Goal: Transaction & Acquisition: Purchase product/service

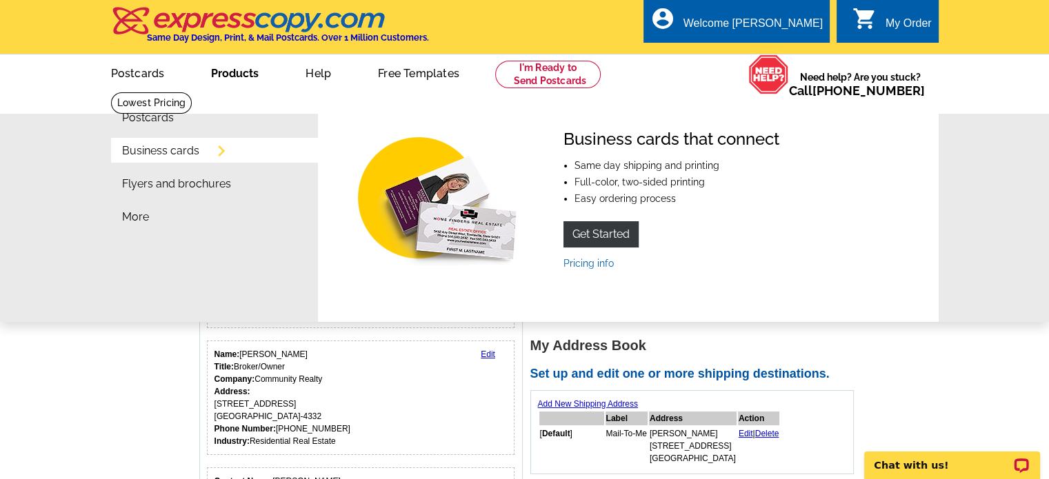
click at [182, 151] on link "Business cards" at bounding box center [160, 150] width 77 height 11
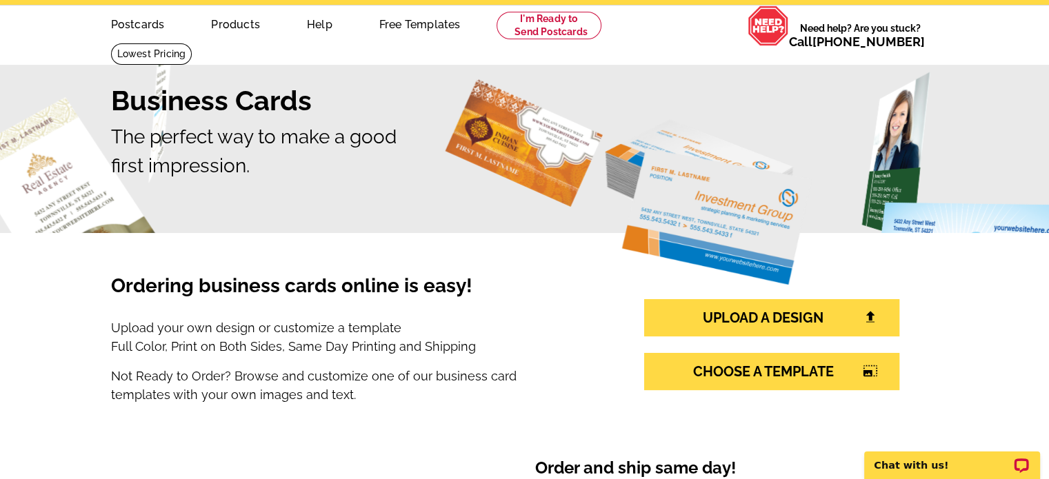
scroll to position [69, 0]
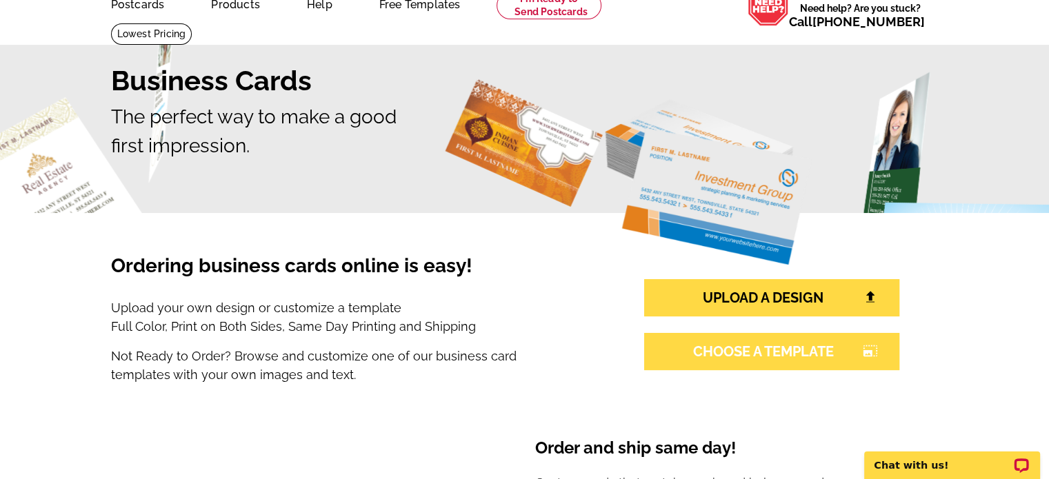
click at [767, 352] on link "CHOOSE A TEMPLATE photo_size_select_large" at bounding box center [771, 351] width 255 height 37
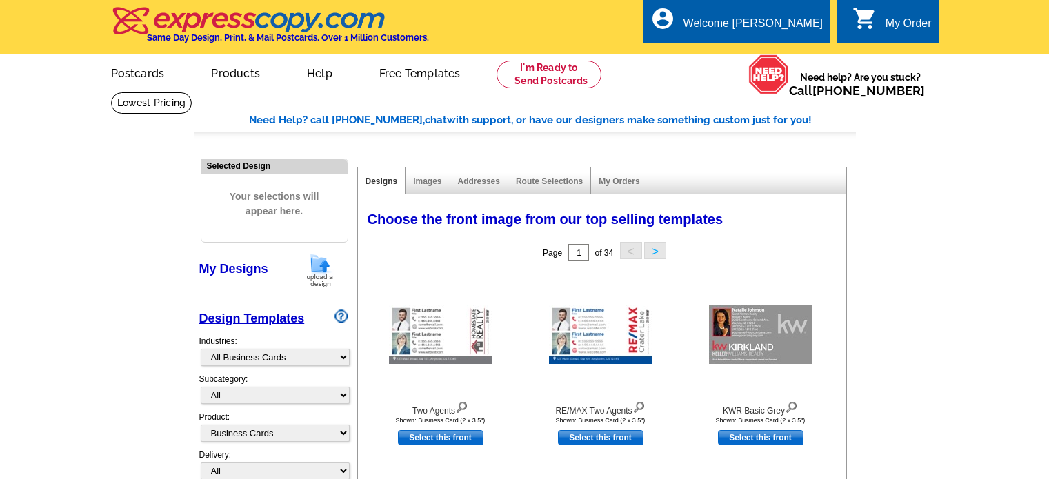
select select "973"
select select "3"
select select "5"
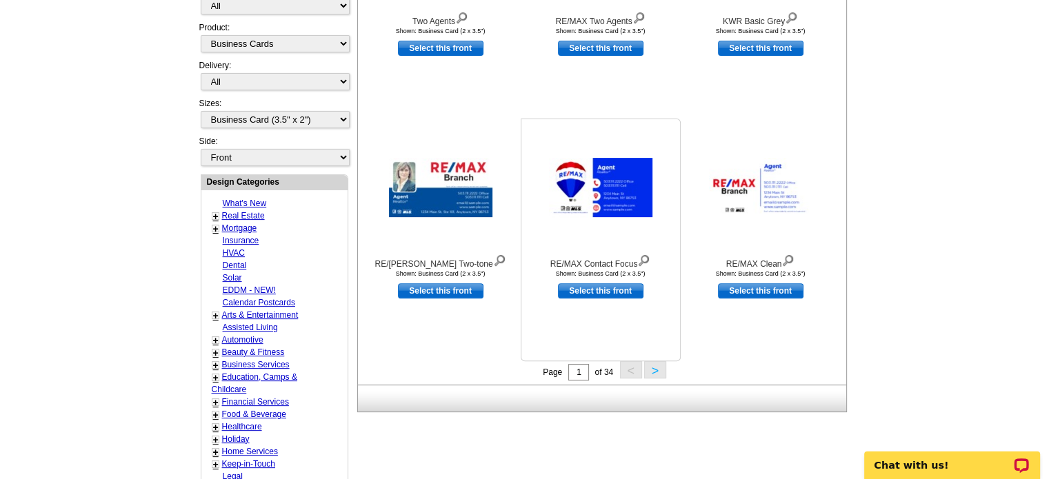
scroll to position [414, 0]
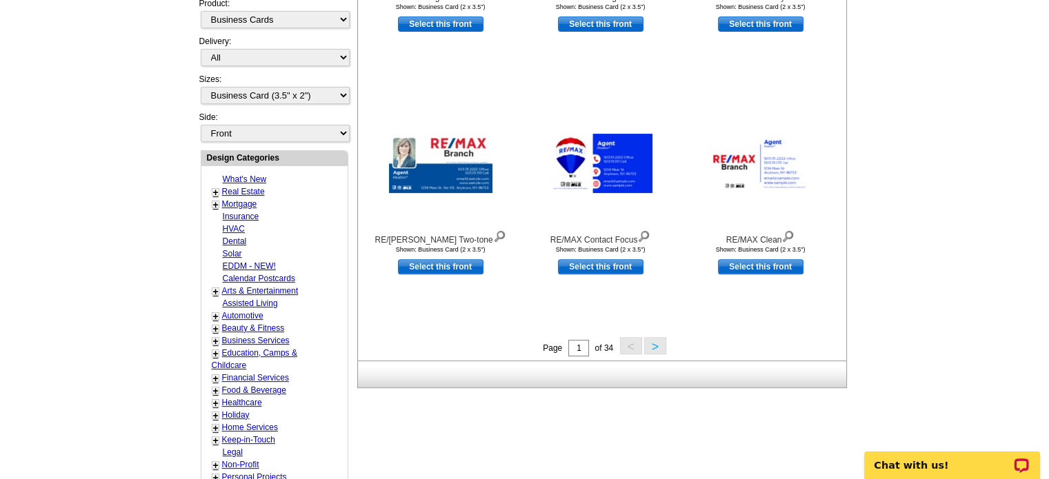
click at [250, 187] on link "Real Estate" at bounding box center [243, 192] width 43 height 10
select select "785"
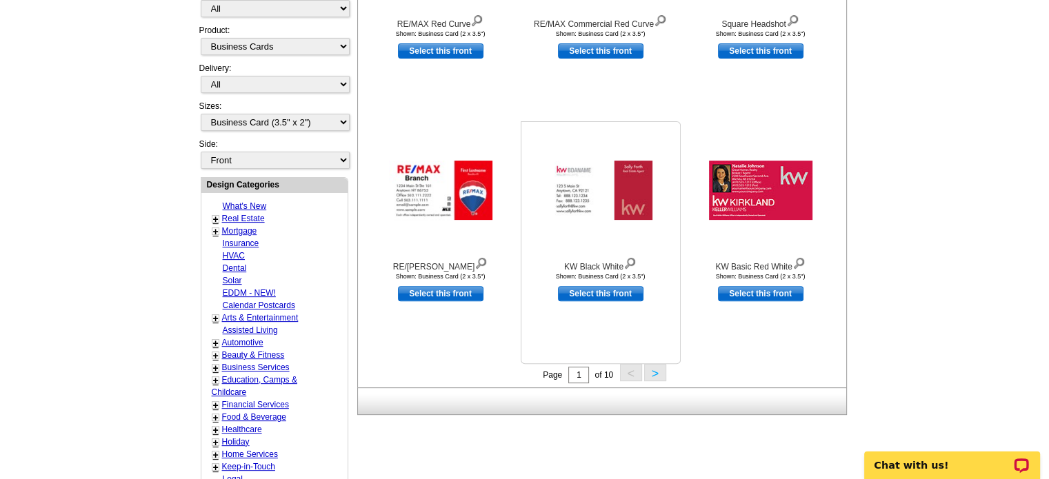
scroll to position [410, 0]
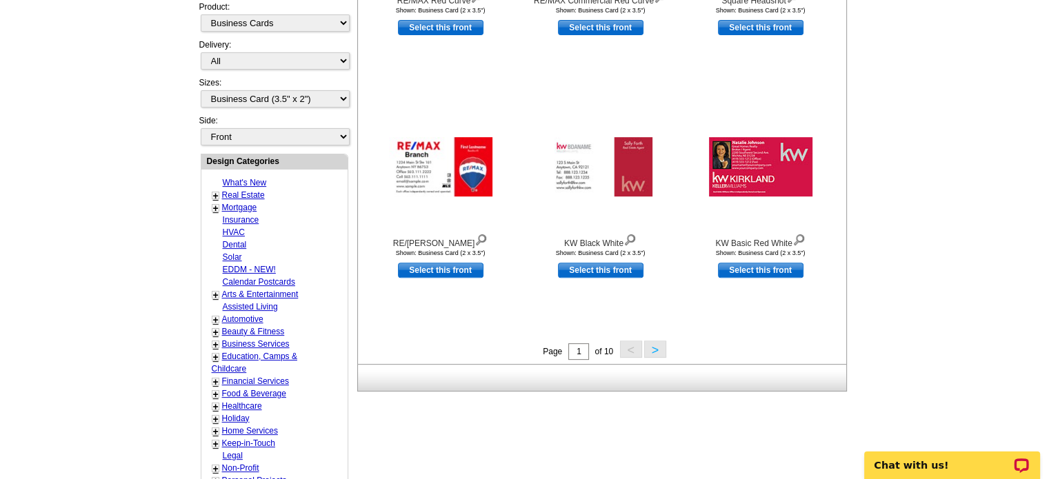
click at [651, 348] on button ">" at bounding box center [655, 349] width 22 height 17
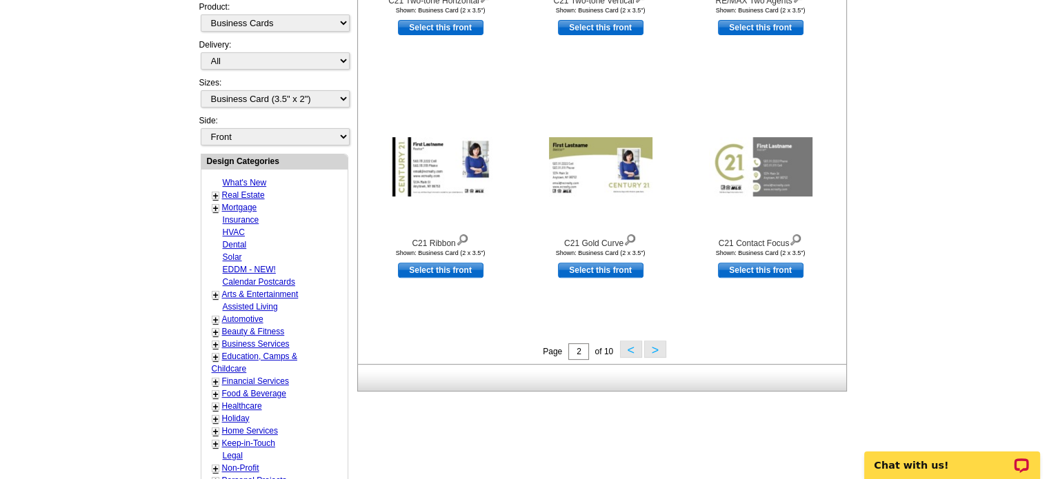
click at [648, 345] on button ">" at bounding box center [655, 349] width 22 height 17
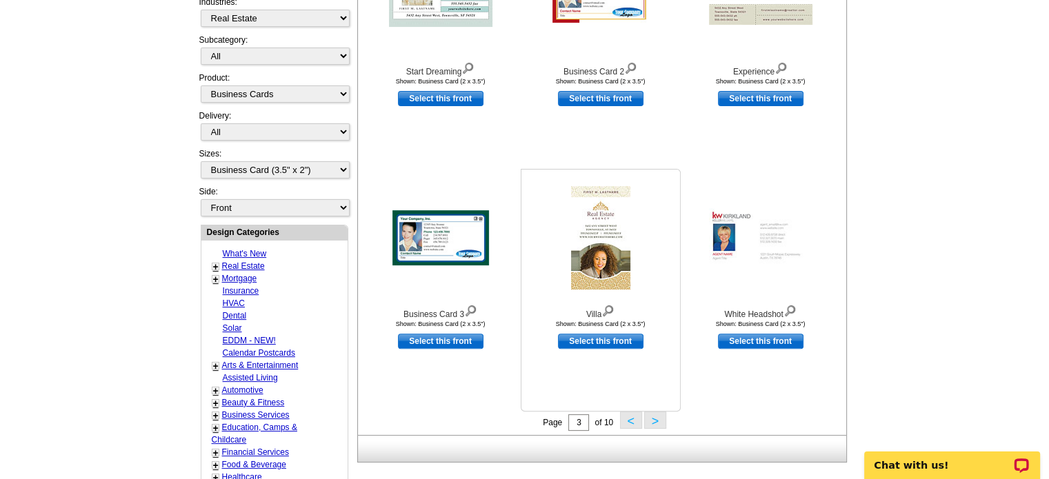
scroll to position [341, 0]
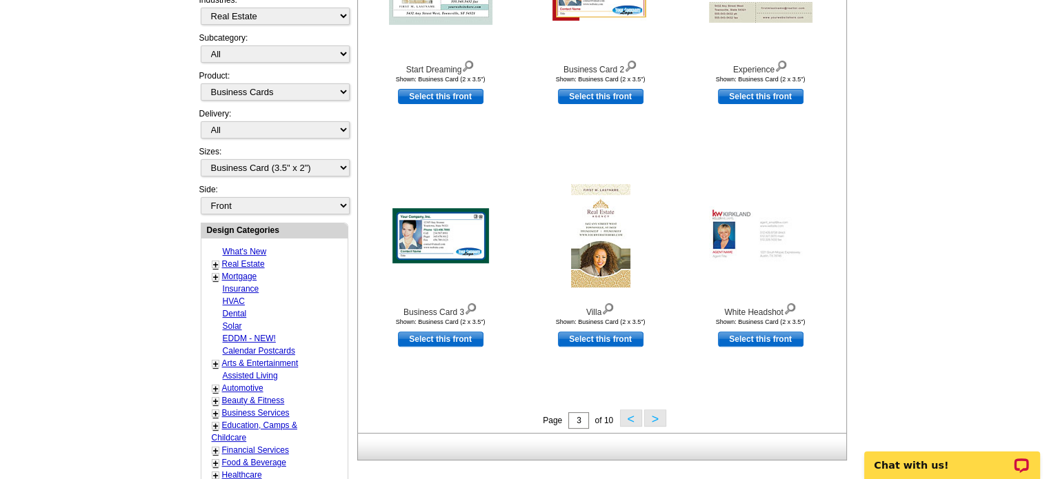
click at [655, 416] on button ">" at bounding box center [655, 417] width 22 height 17
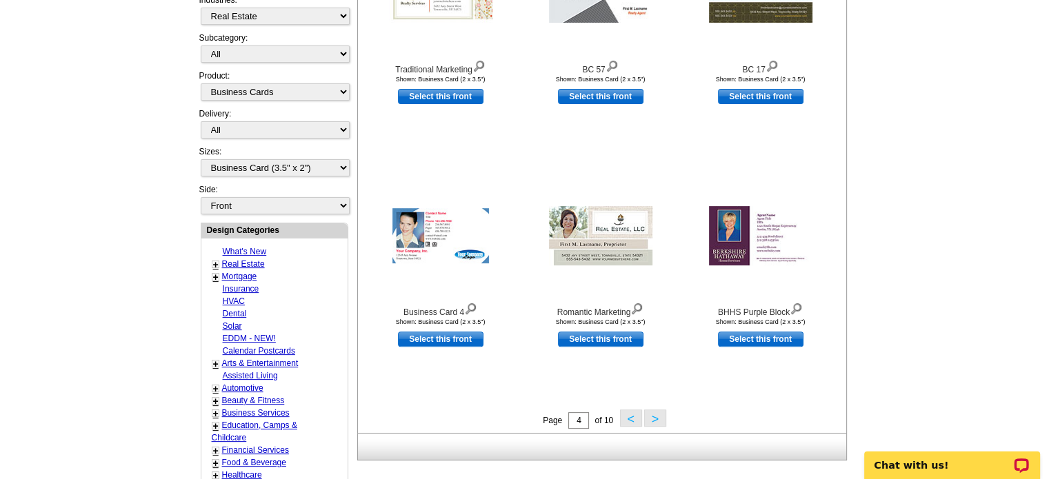
click at [659, 418] on button ">" at bounding box center [655, 417] width 22 height 17
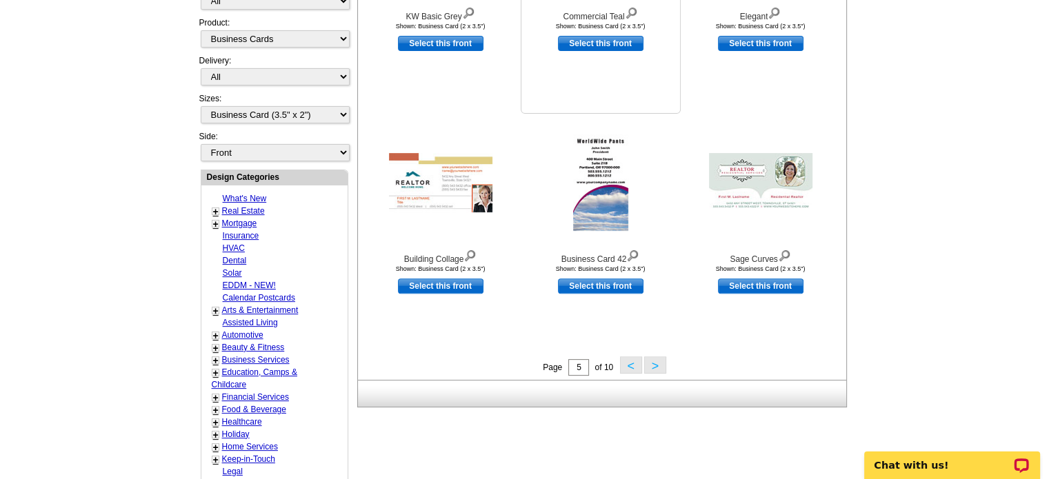
scroll to position [410, 0]
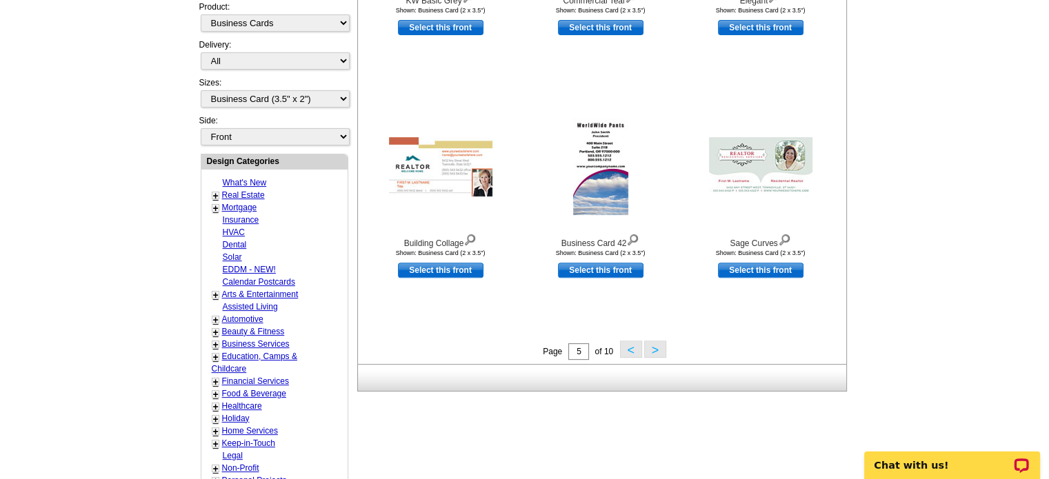
click at [654, 350] on button ">" at bounding box center [655, 349] width 22 height 17
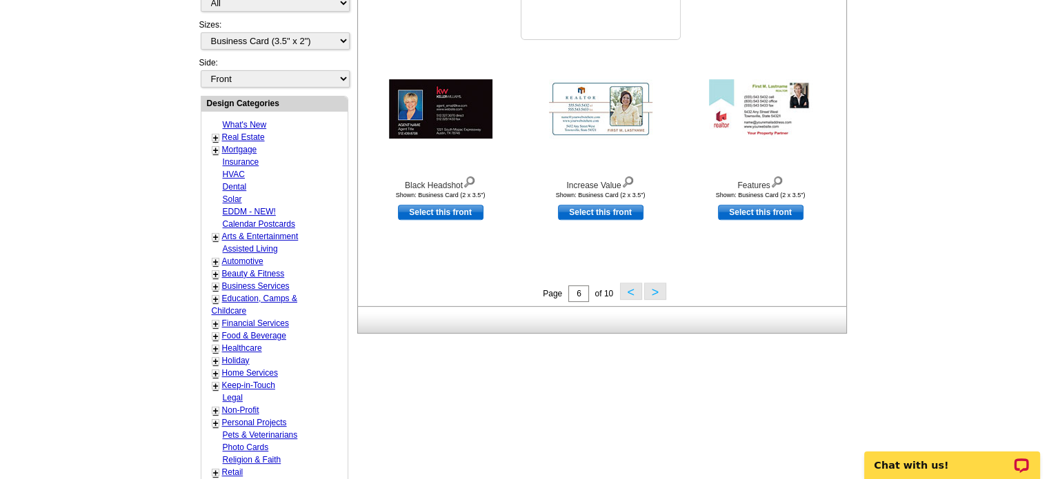
scroll to position [479, 0]
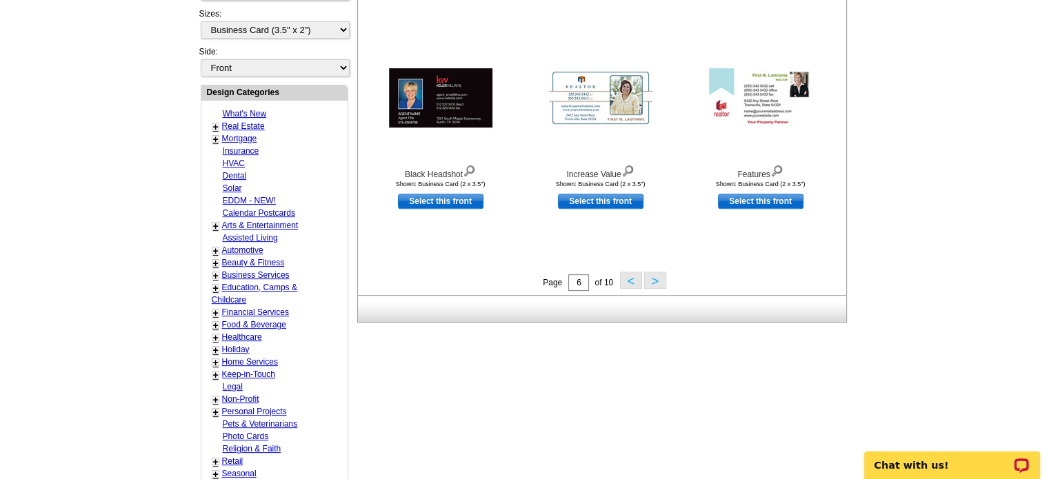
click at [652, 284] on button ">" at bounding box center [655, 280] width 22 height 17
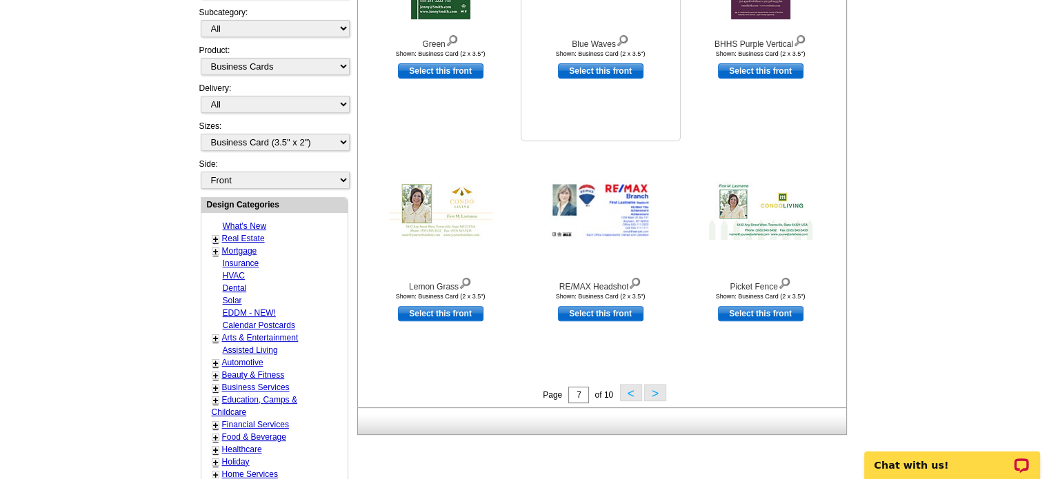
scroll to position [410, 0]
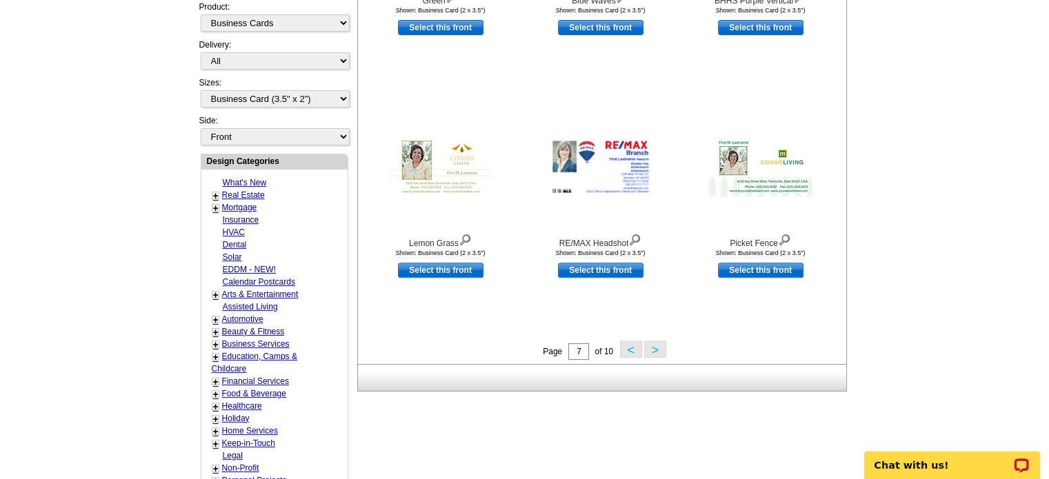
click at [659, 351] on button ">" at bounding box center [655, 349] width 22 height 17
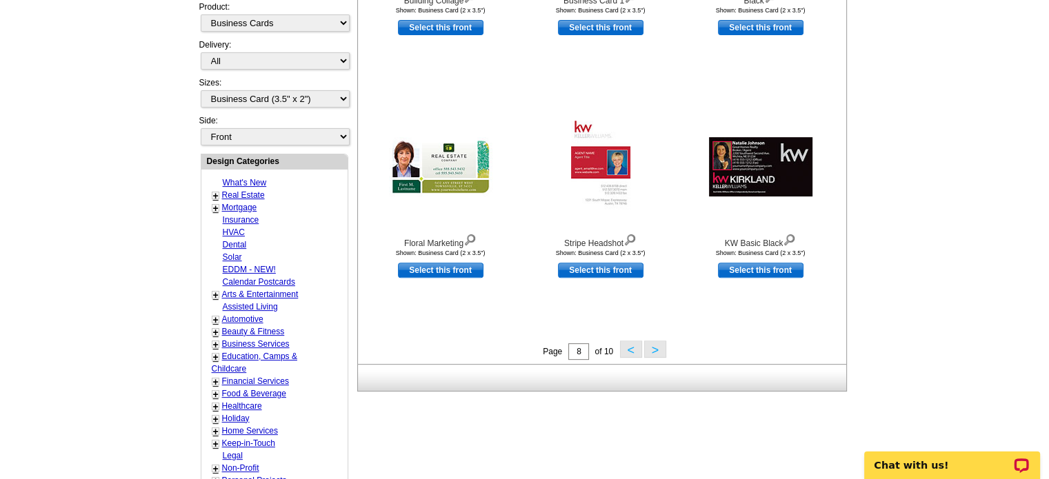
click at [651, 349] on button ">" at bounding box center [655, 349] width 22 height 17
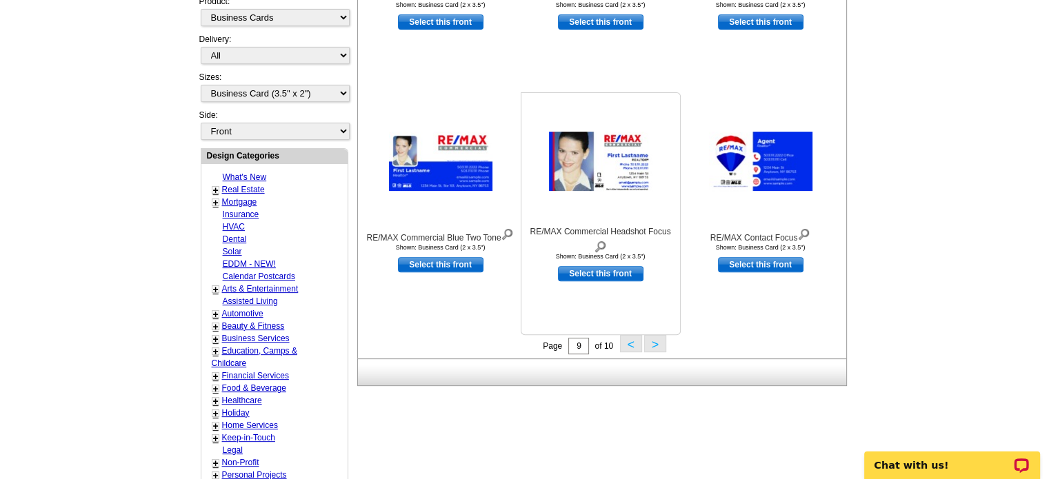
scroll to position [479, 0]
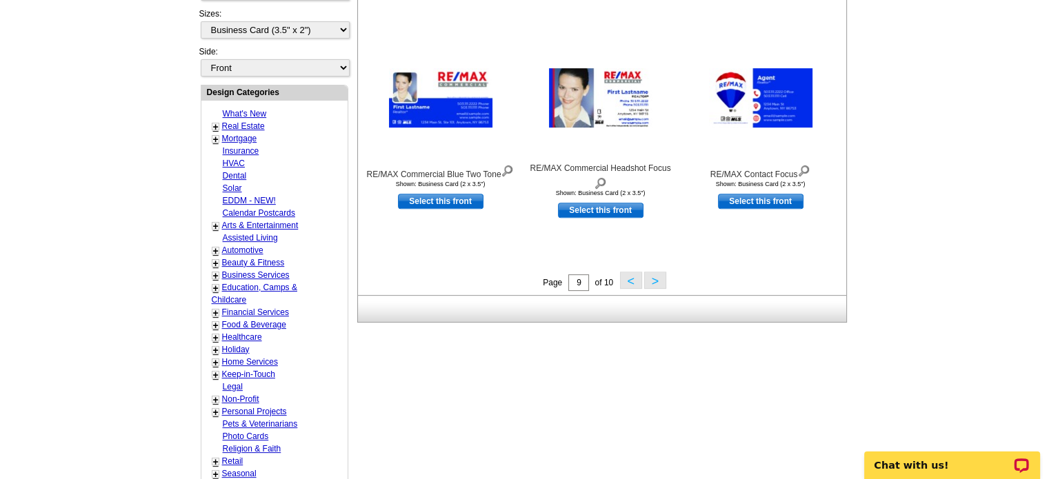
click at [656, 282] on button ">" at bounding box center [655, 280] width 22 height 17
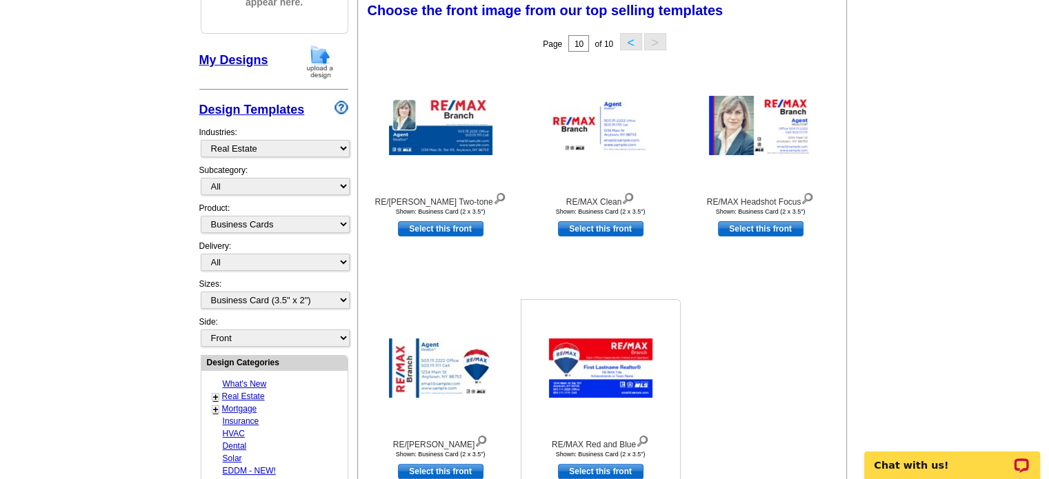
scroll to position [203, 0]
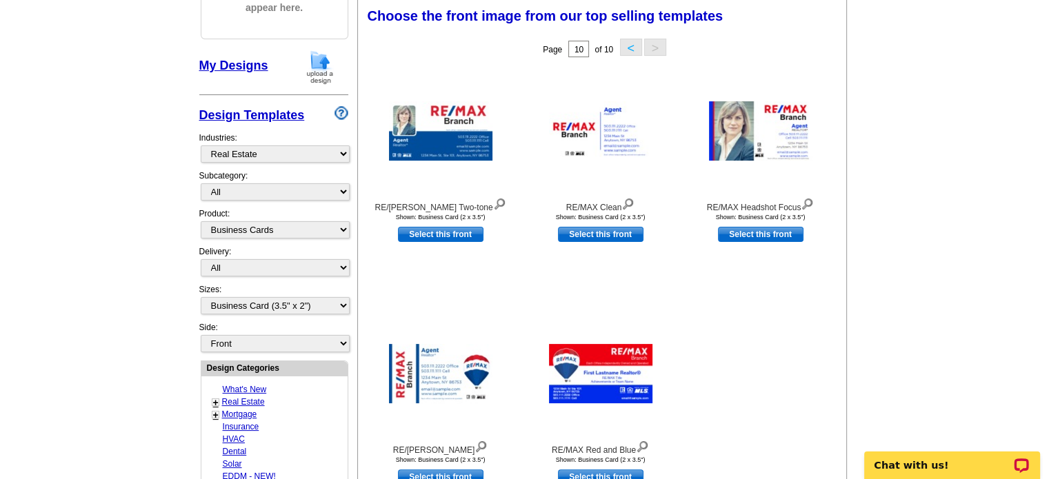
click at [629, 45] on button "<" at bounding box center [631, 47] width 22 height 17
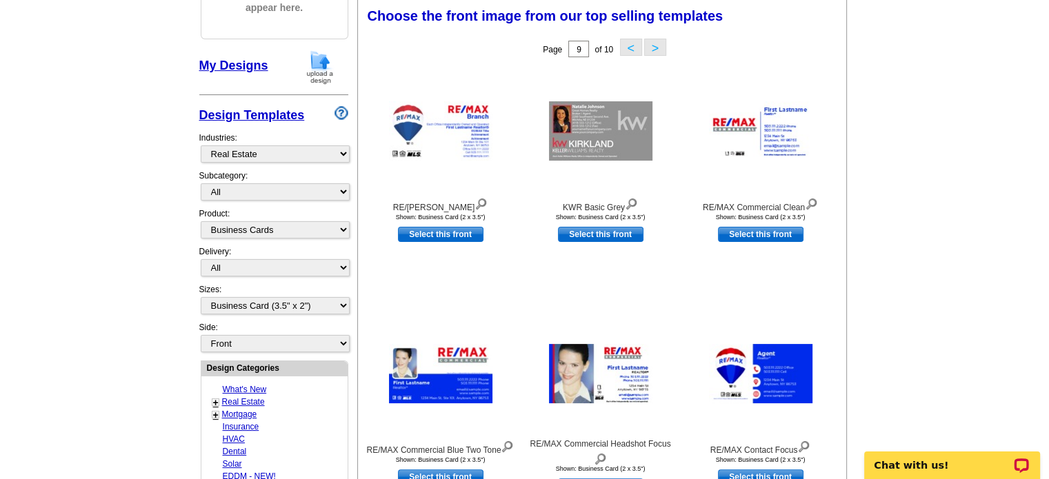
click at [629, 45] on button "<" at bounding box center [631, 47] width 22 height 17
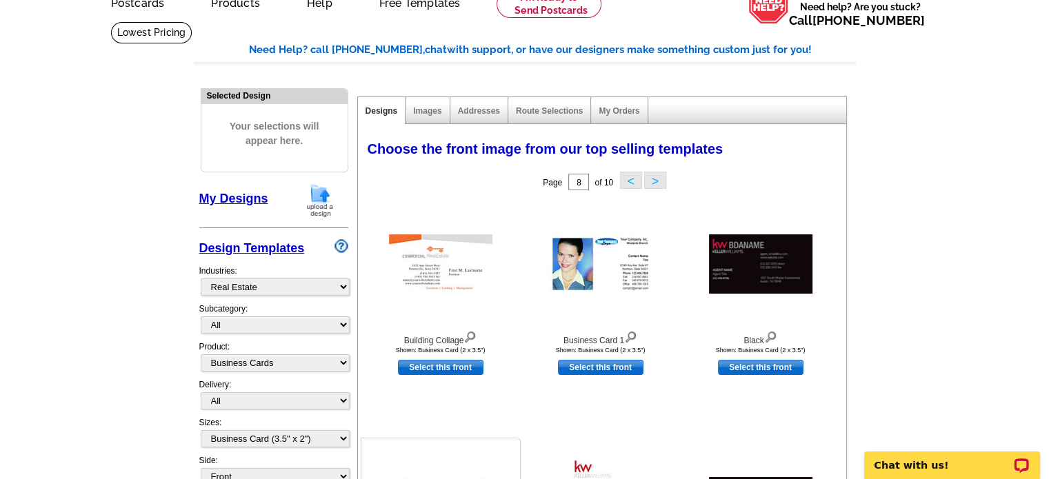
scroll to position [65, 0]
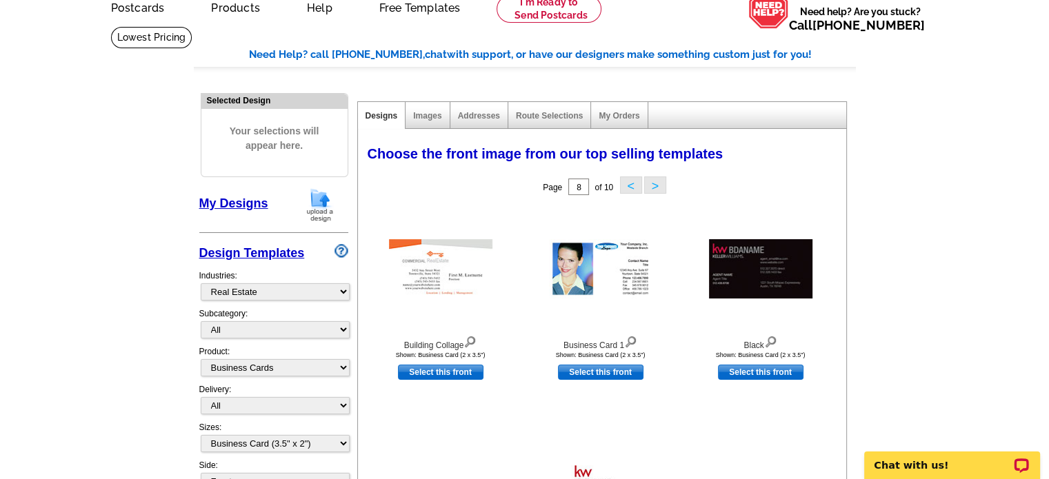
click at [631, 185] on button "<" at bounding box center [631, 184] width 22 height 17
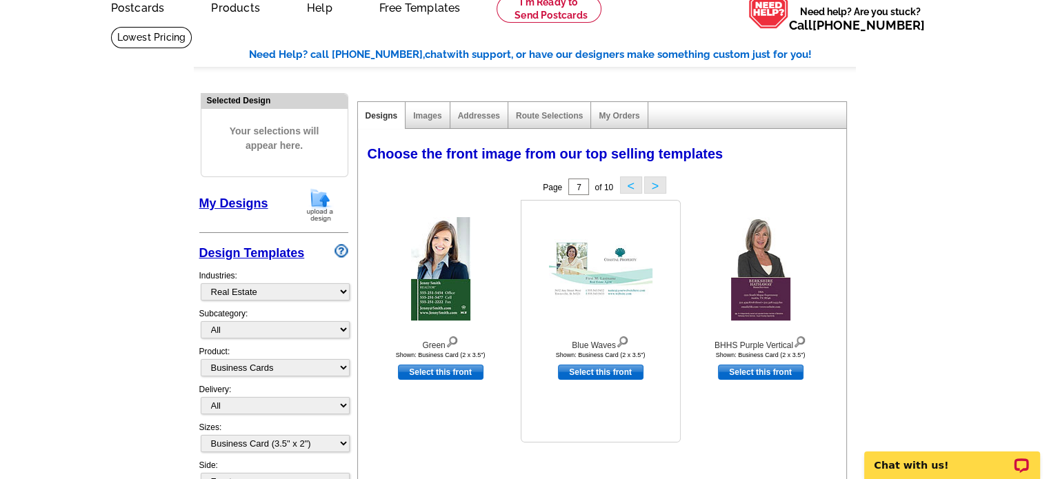
click at [596, 374] on link "Select this front" at bounding box center [600, 372] width 85 height 15
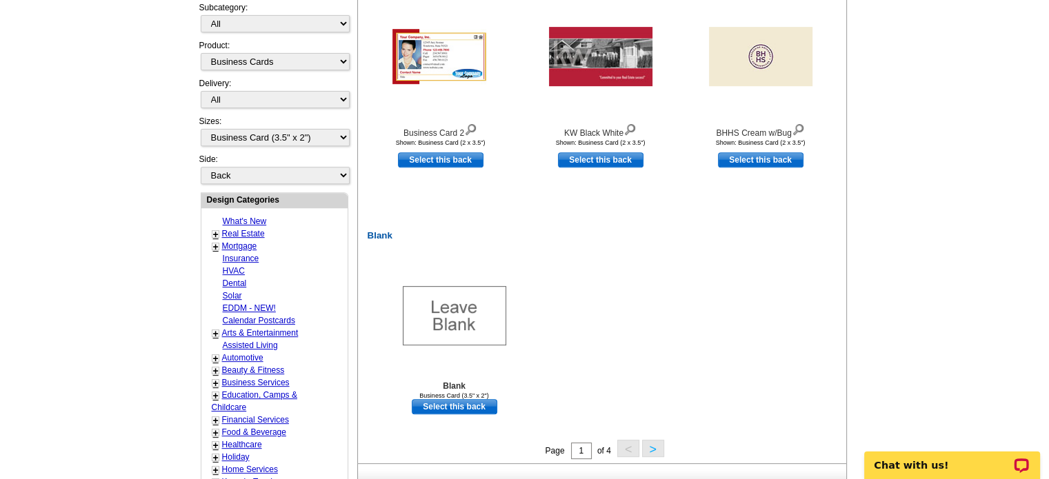
scroll to position [551, 0]
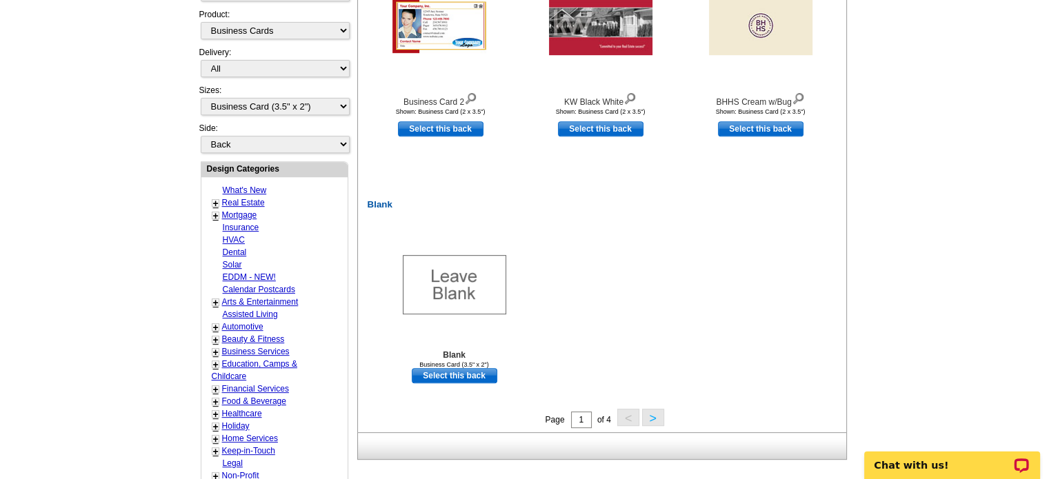
click at [646, 422] on button ">" at bounding box center [653, 417] width 22 height 17
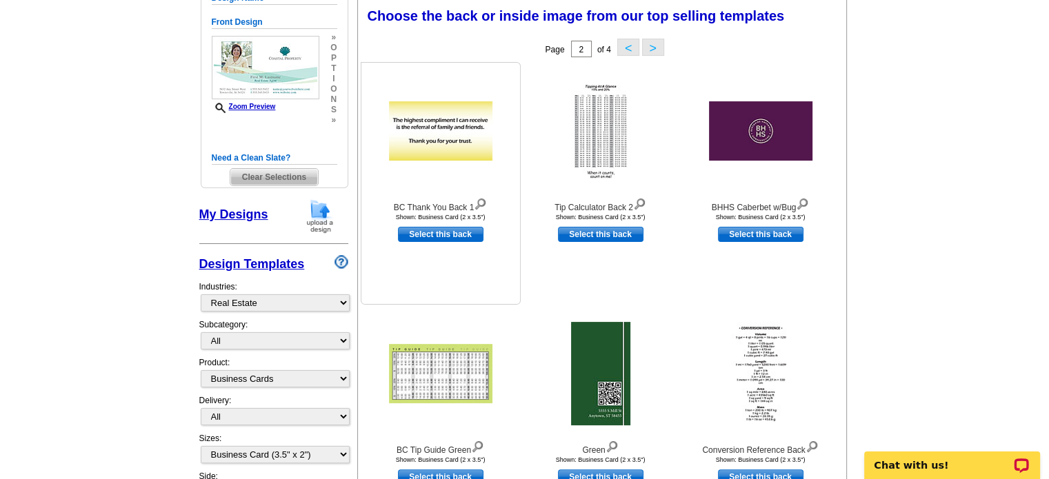
scroll to position [134, 0]
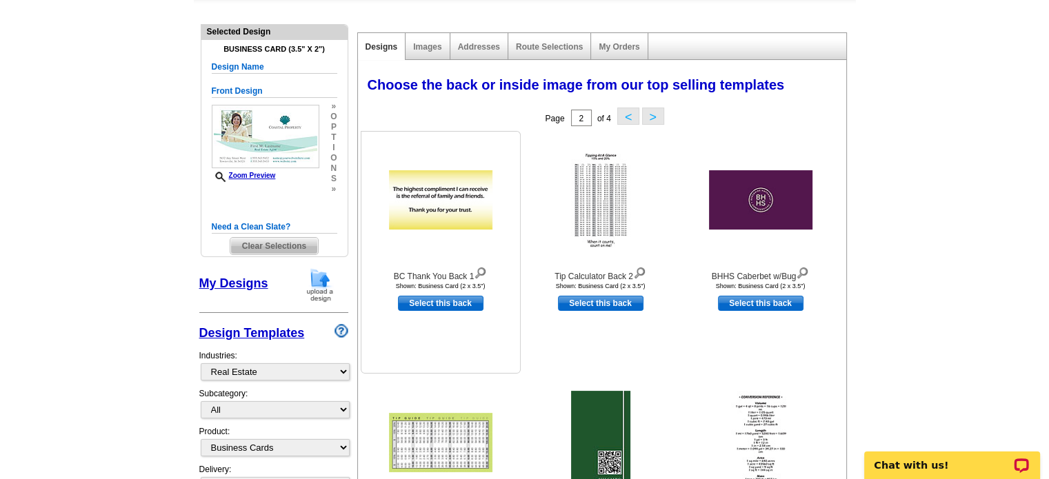
click at [440, 305] on link "Select this back" at bounding box center [440, 303] width 85 height 15
select select "front"
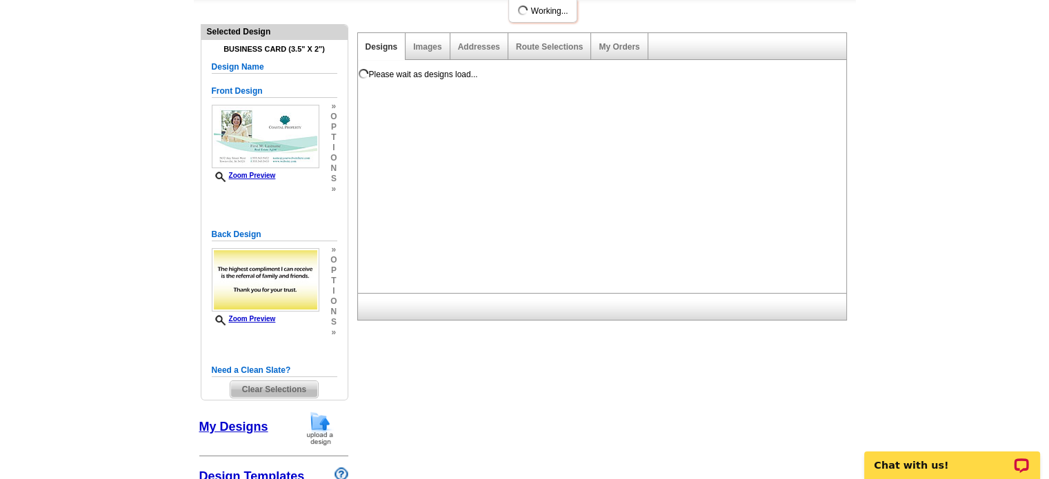
scroll to position [0, 0]
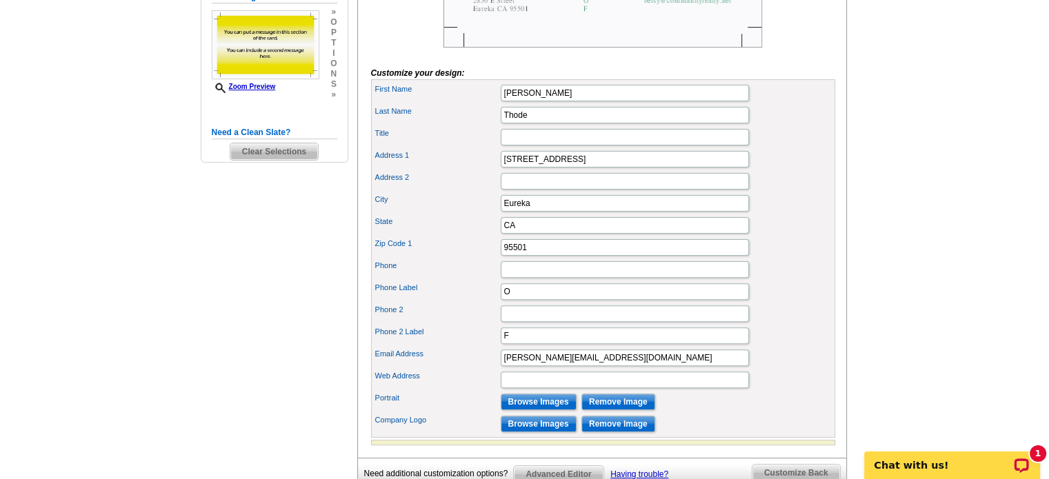
scroll to position [414, 0]
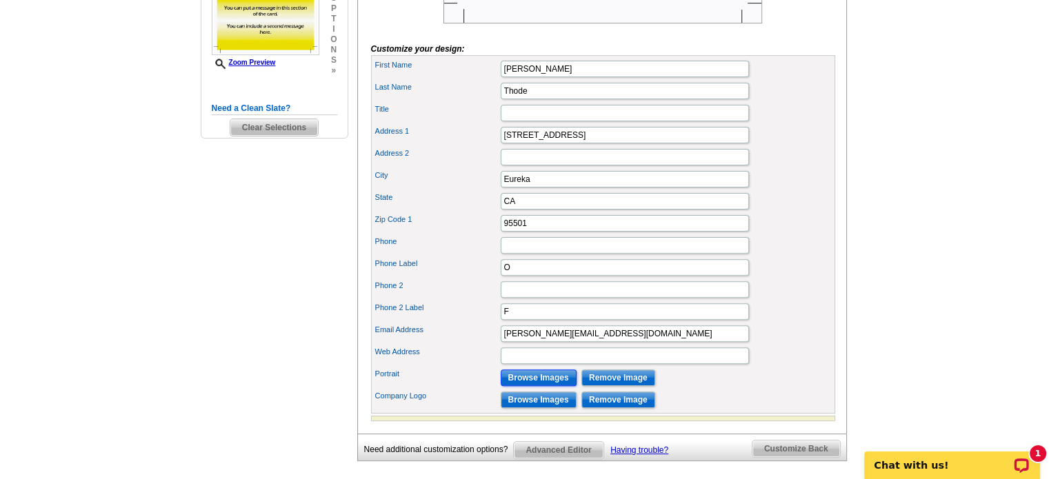
click at [534, 386] on input "Browse Images" at bounding box center [538, 378] width 76 height 17
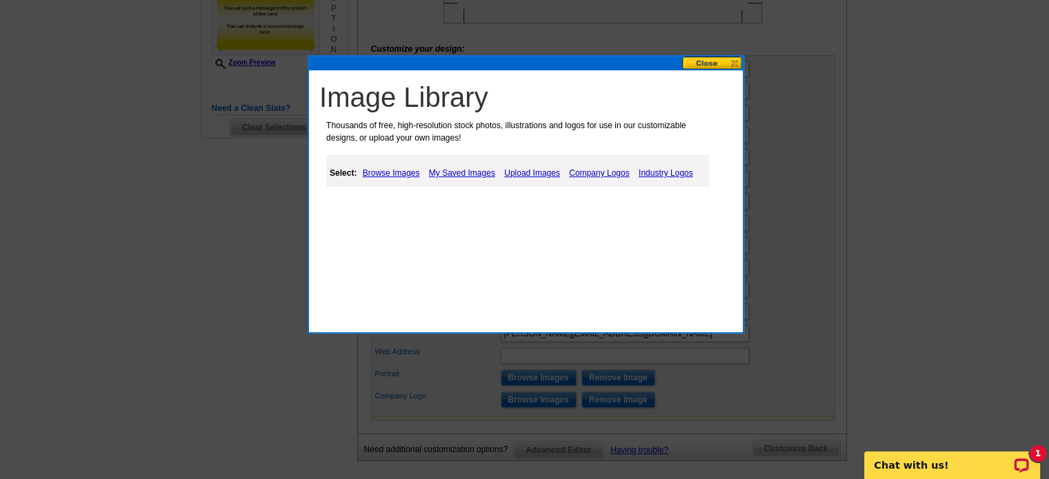
click at [532, 173] on link "Upload Images" at bounding box center [531, 173] width 63 height 17
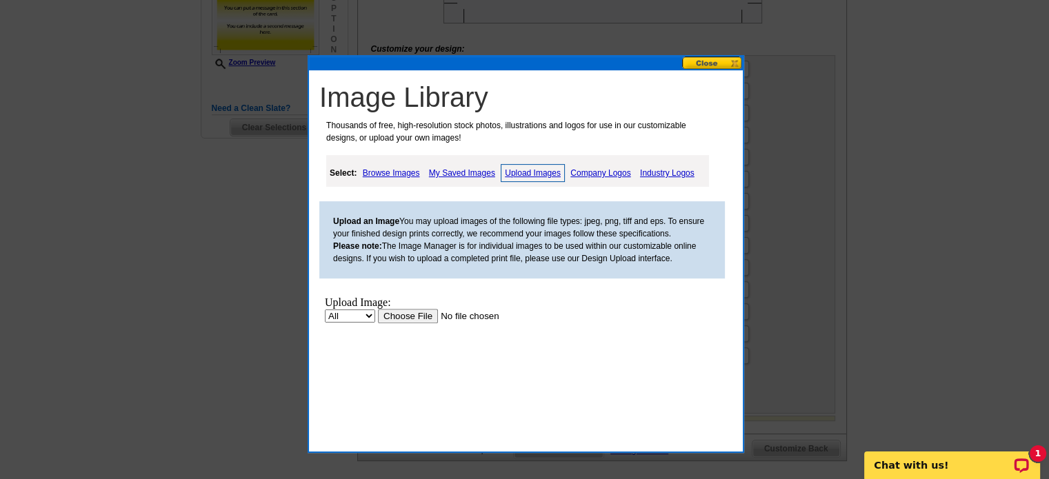
scroll to position [0, 0]
click at [404, 318] on input "file" at bounding box center [465, 316] width 174 height 14
click at [421, 314] on input "file" at bounding box center [465, 316] width 174 height 14
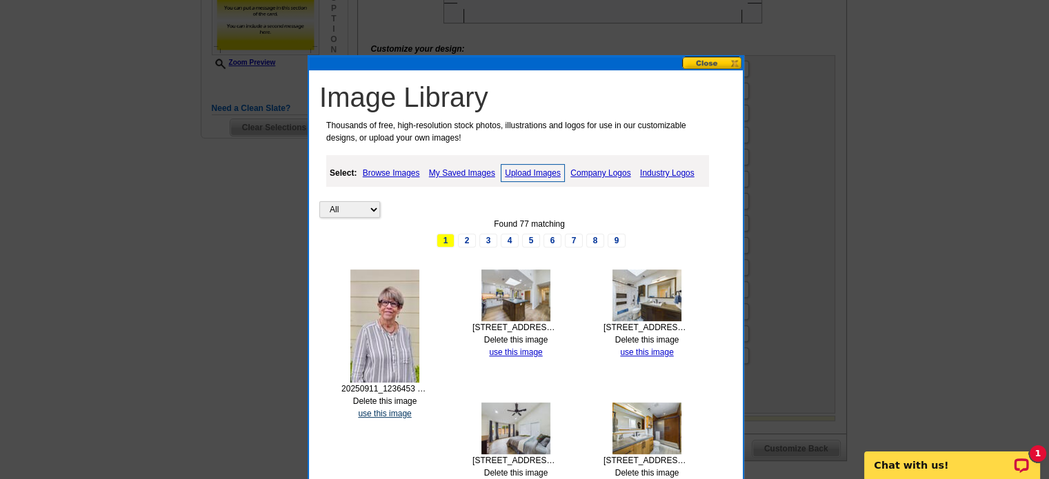
click at [394, 412] on link "use this image" at bounding box center [384, 414] width 53 height 10
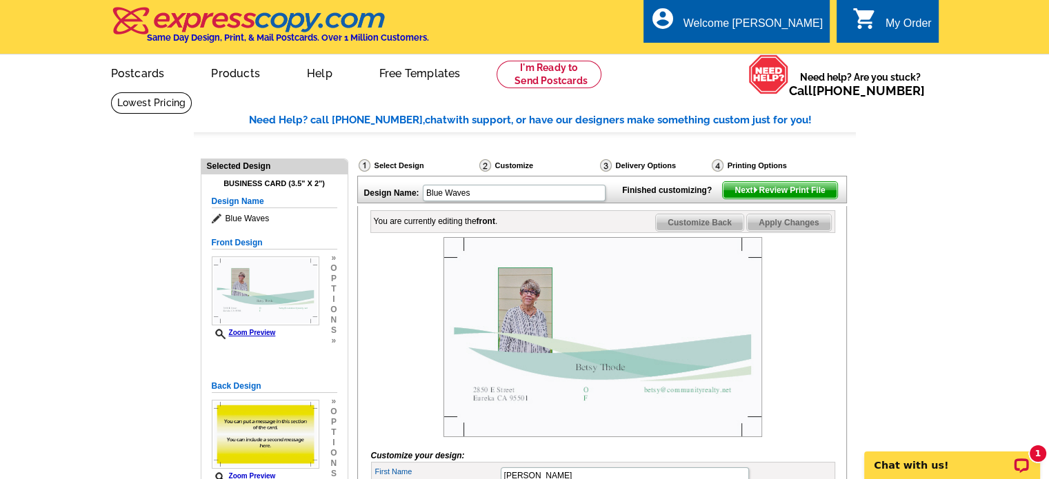
click at [529, 355] on img at bounding box center [602, 337] width 318 height 200
drag, startPoint x: 530, startPoint y: 356, endPoint x: 798, endPoint y: 371, distance: 268.6
click at [798, 371] on div at bounding box center [603, 337] width 464 height 200
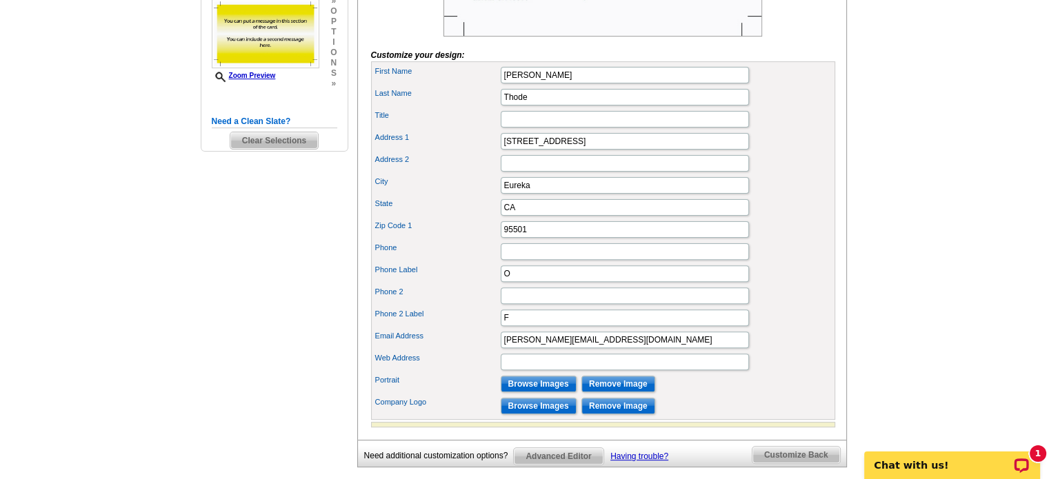
scroll to position [414, 0]
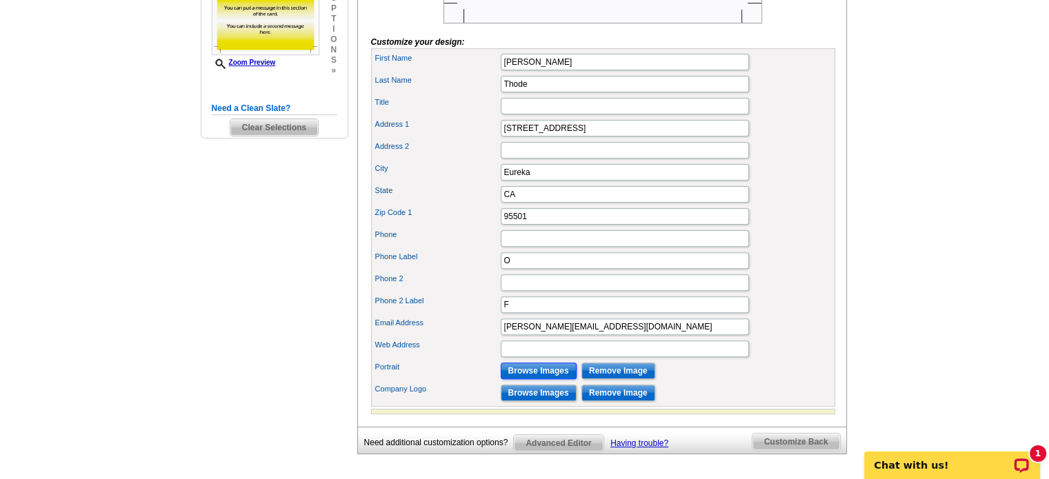
click at [520, 379] on input "Browse Images" at bounding box center [538, 371] width 76 height 17
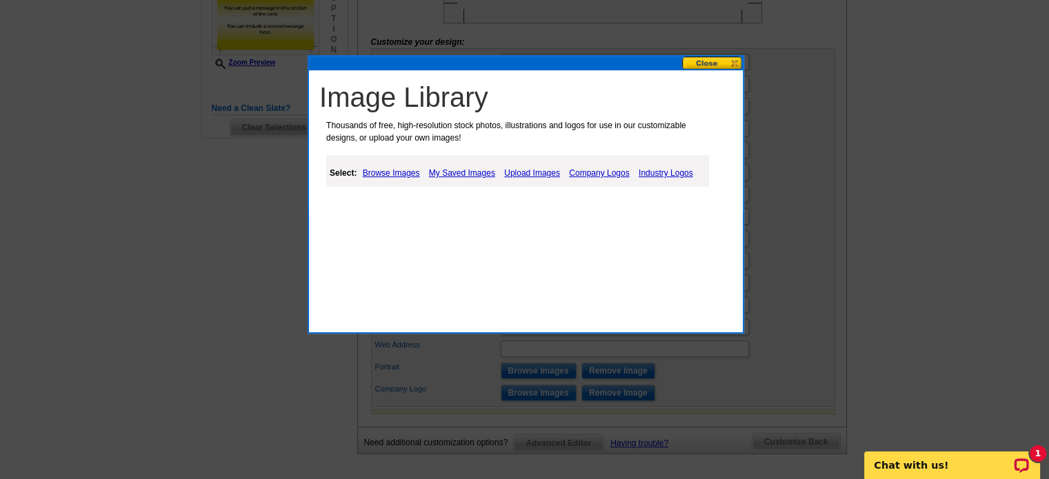
click at [548, 170] on link "Upload Images" at bounding box center [531, 173] width 63 height 17
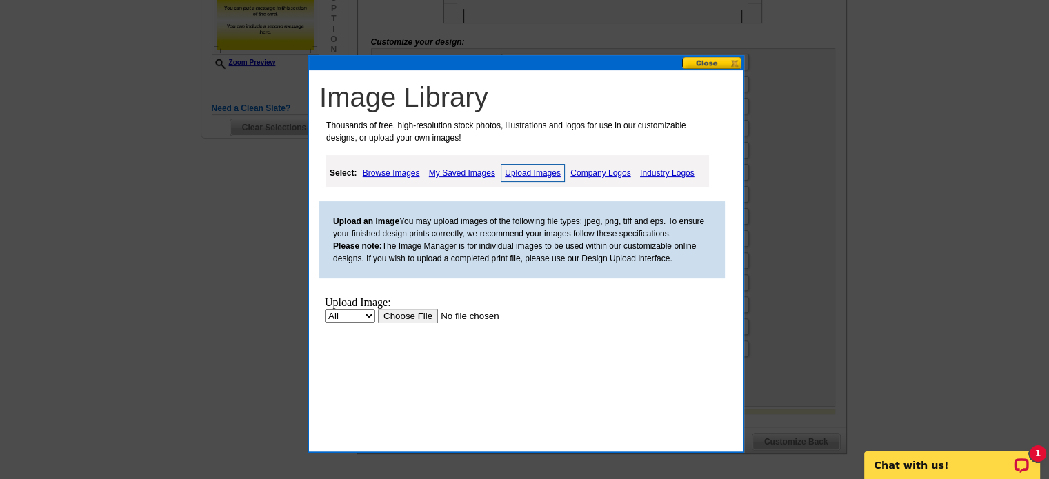
scroll to position [0, 0]
click at [403, 316] on input "file" at bounding box center [465, 316] width 174 height 14
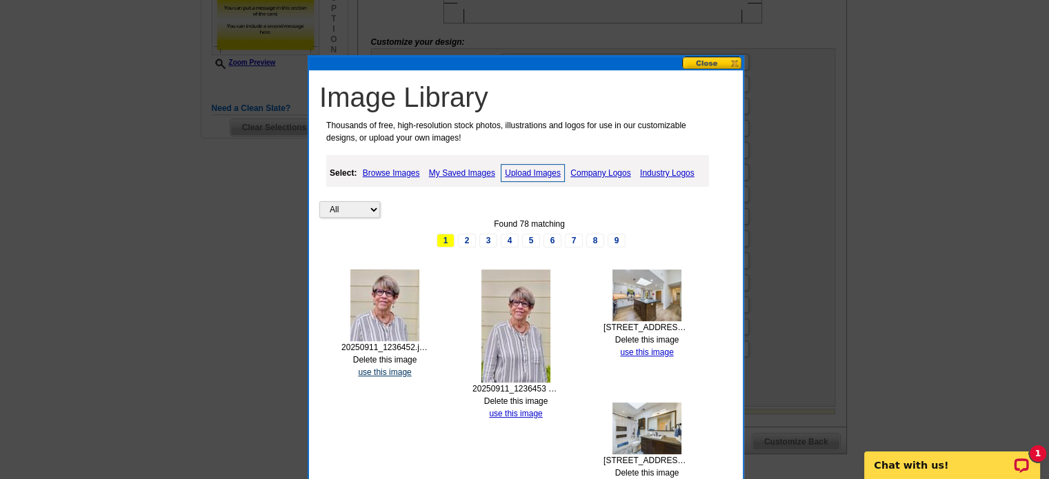
click at [405, 372] on link "use this image" at bounding box center [384, 372] width 53 height 10
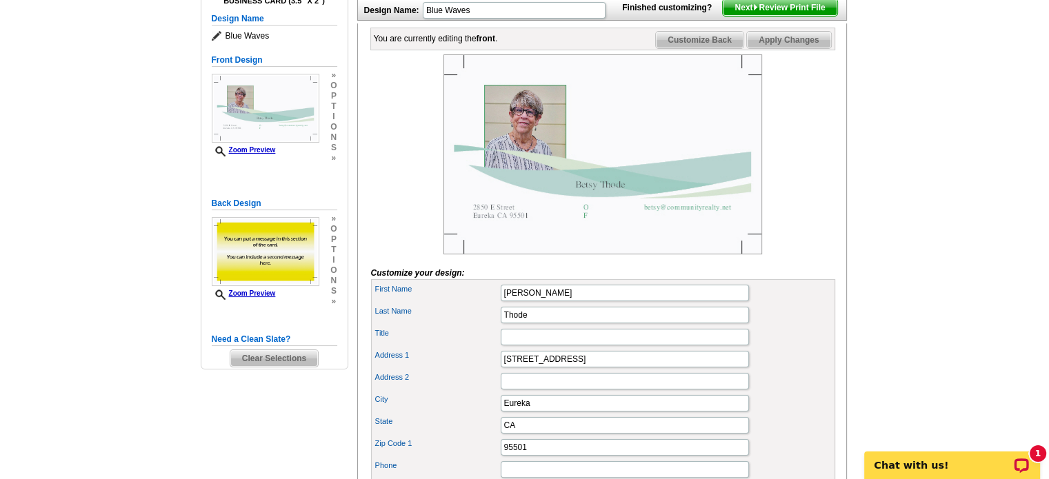
scroll to position [207, 0]
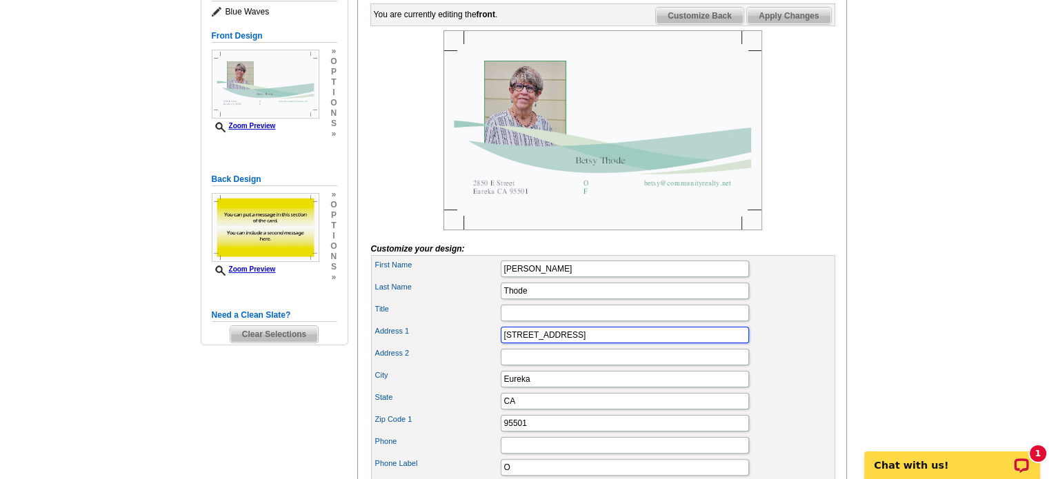
drag, startPoint x: 569, startPoint y: 356, endPoint x: 478, endPoint y: 364, distance: 91.3
click at [478, 346] on div "Address 1 2850 E Street" at bounding box center [603, 335] width 458 height 22
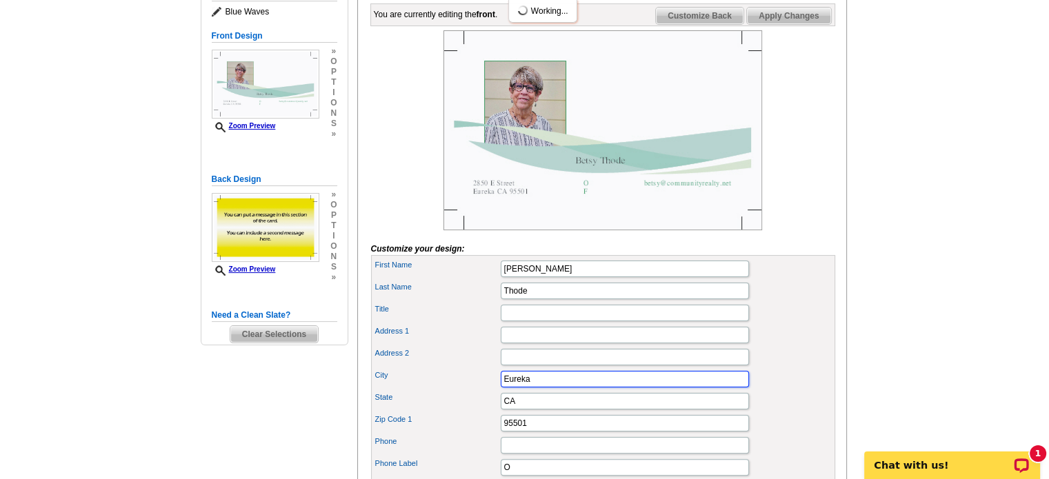
drag, startPoint x: 538, startPoint y: 401, endPoint x: 483, endPoint y: 408, distance: 55.6
click at [483, 390] on div "City Eureka" at bounding box center [603, 379] width 458 height 22
drag, startPoint x: 519, startPoint y: 421, endPoint x: 496, endPoint y: 422, distance: 22.8
click at [496, 412] on div "State CA" at bounding box center [603, 401] width 458 height 22
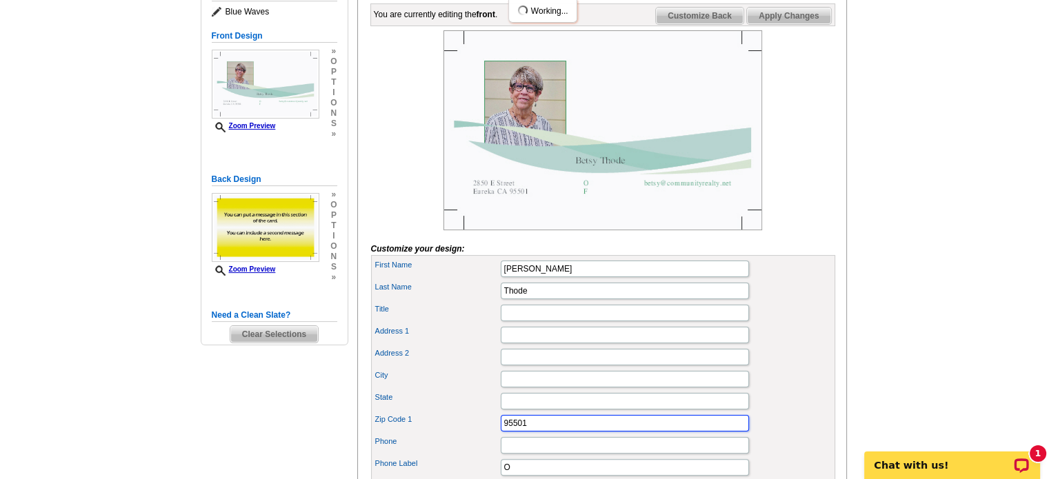
drag, startPoint x: 532, startPoint y: 446, endPoint x: 484, endPoint y: 443, distance: 48.3
click at [484, 434] on div "Zip Code 1 95501" at bounding box center [603, 423] width 458 height 22
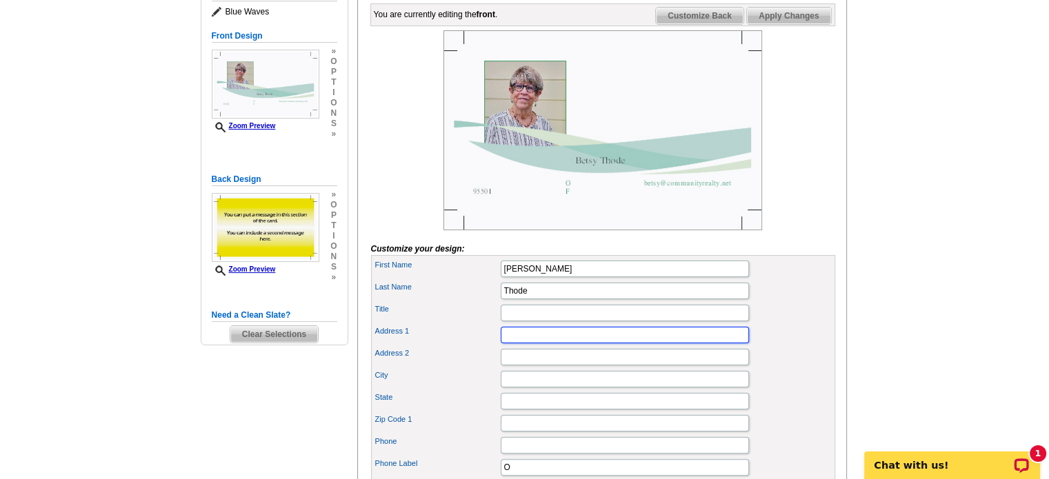
click at [516, 343] on input "Address 1" at bounding box center [624, 335] width 248 height 17
type input "317 3rd Street, Suite 7"
click at [537, 387] on input "City" at bounding box center [624, 379] width 248 height 17
type input "EUREKA"
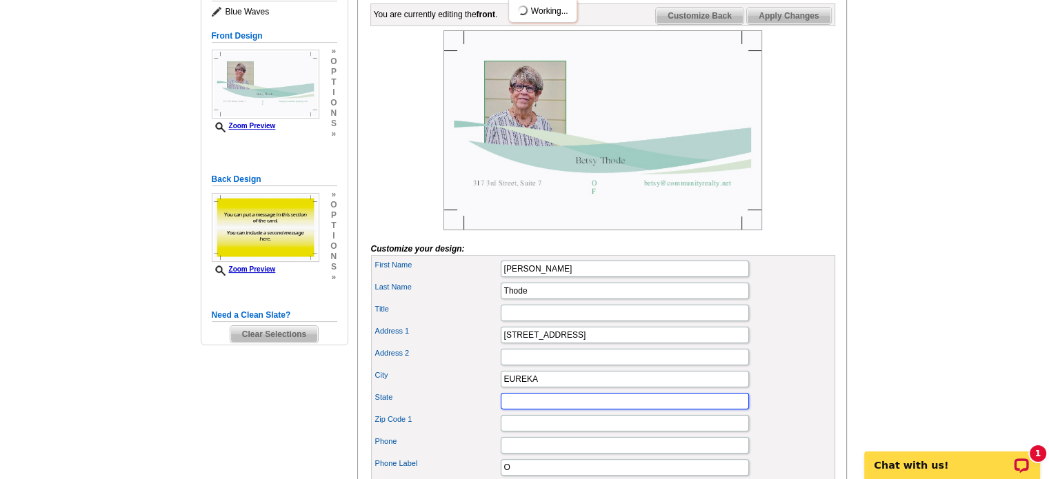
click at [560, 409] on input "State" at bounding box center [624, 401] width 248 height 17
type input "CA"
click at [544, 432] on input "Zip Code 1" at bounding box center [624, 423] width 248 height 17
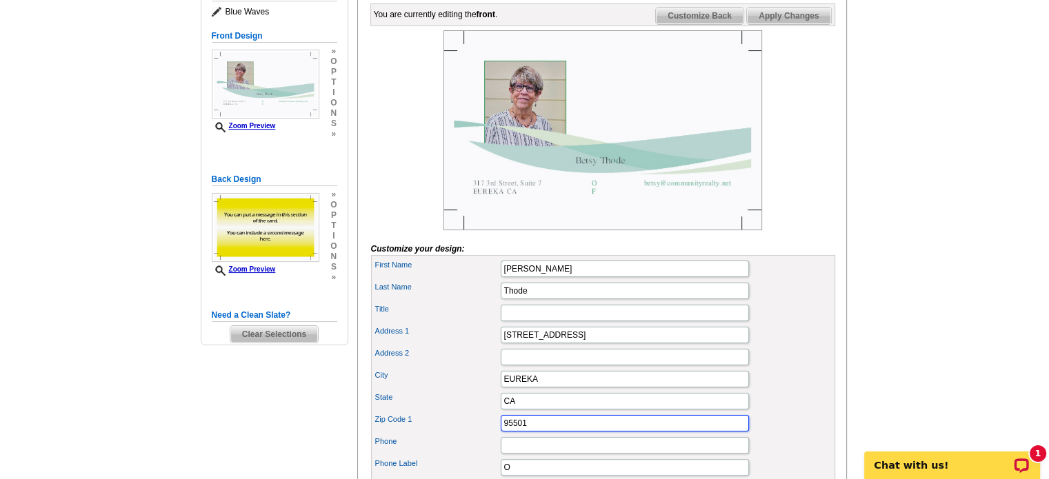
type input "95501"
click at [516, 454] on input "Phone" at bounding box center [624, 445] width 248 height 17
type input "7074991099"
click at [660, 390] on div "City EUREKA" at bounding box center [603, 379] width 458 height 22
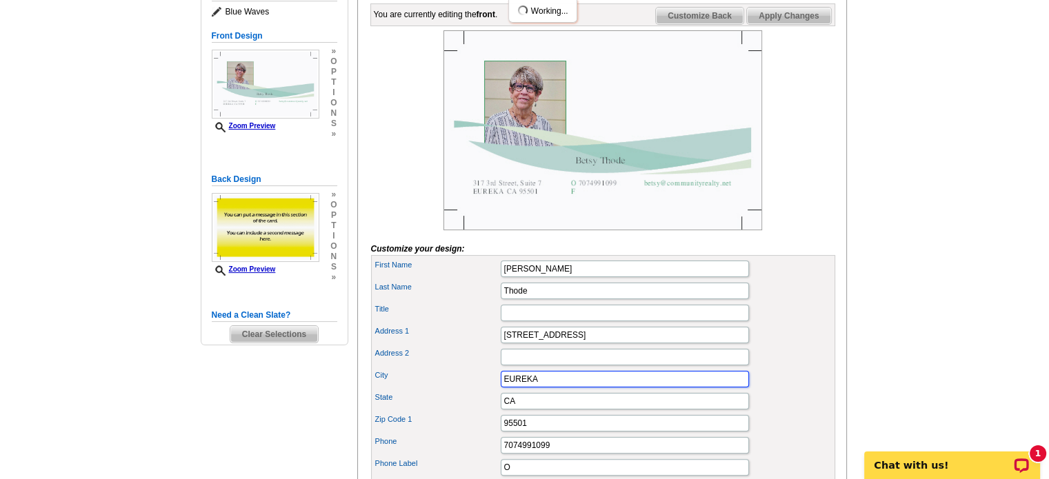
click at [659, 387] on input "EUREKA" at bounding box center [624, 379] width 248 height 17
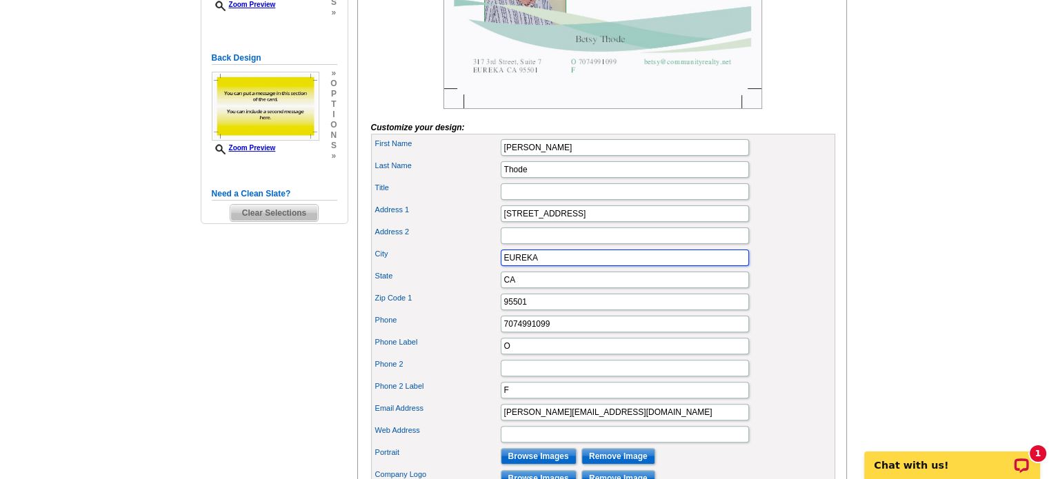
scroll to position [345, 0]
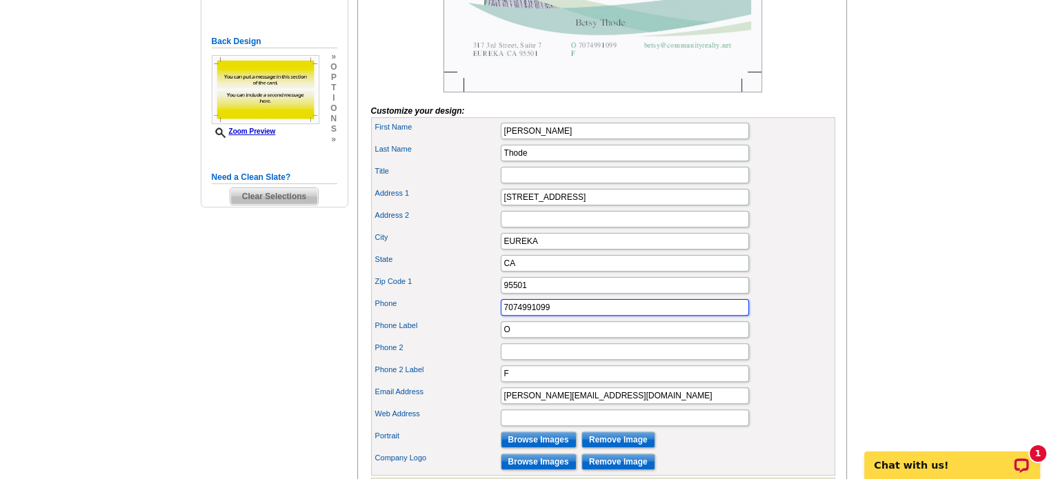
click at [567, 316] on input "7074991099" at bounding box center [624, 307] width 248 height 17
click at [537, 338] on input "O" at bounding box center [624, 329] width 248 height 17
type input "c"
type input "CELL"
click at [445, 341] on div "Phone Label CELL" at bounding box center [603, 329] width 458 height 22
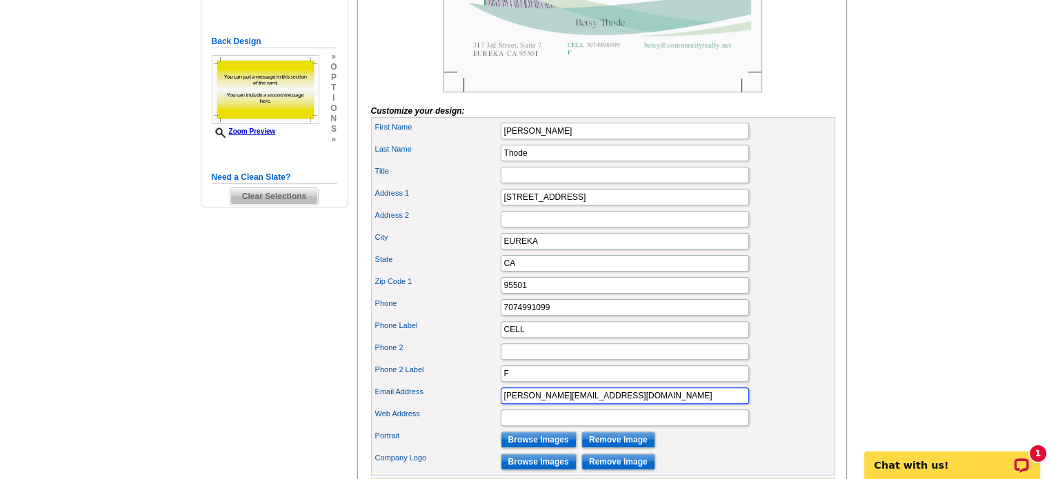
click at [617, 404] on input "betsy@communityrealty.net" at bounding box center [624, 395] width 248 height 17
click at [516, 382] on input "F" at bounding box center [624, 373] width 248 height 17
click at [648, 404] on input "betsy@communityrealty.net" at bounding box center [624, 395] width 248 height 17
type input "betsythode@gmail.com"
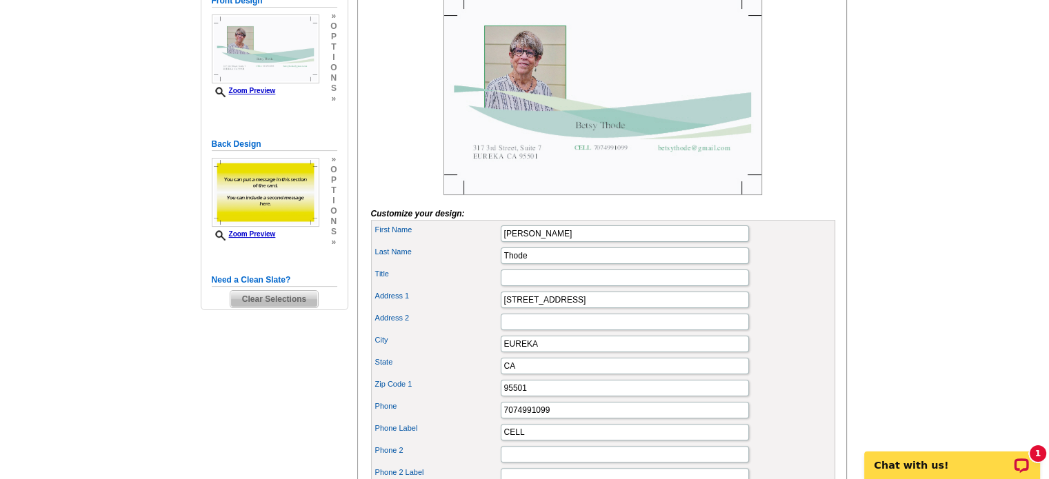
scroll to position [207, 0]
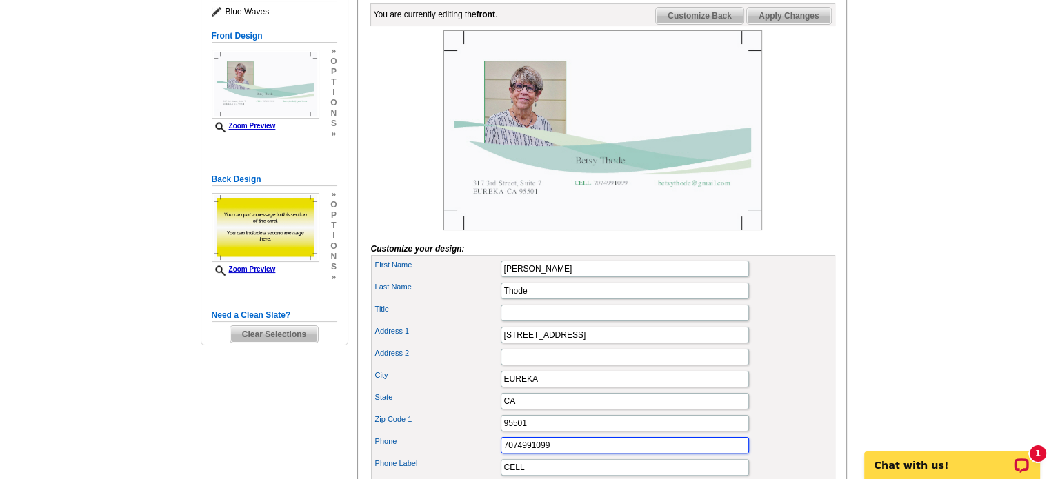
click at [516, 454] on input "7074991099" at bounding box center [624, 445] width 248 height 17
click at [613, 365] on input "Address 2" at bounding box center [624, 357] width 248 height 17
click at [516, 454] on input "7074991099" at bounding box center [624, 445] width 248 height 17
type input "707-499-1099"
click at [729, 365] on input "Address 2" at bounding box center [624, 357] width 248 height 17
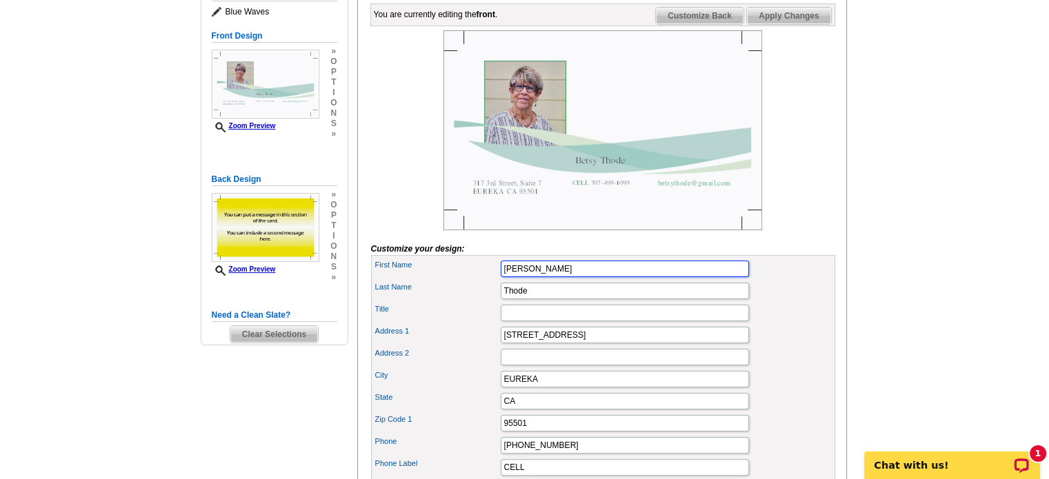
click at [554, 277] on input "[PERSON_NAME]" at bounding box center [624, 269] width 248 height 17
type input "Betsy A."
click at [523, 321] on input "Title" at bounding box center [624, 313] width 248 height 17
type input "BROKER/OWNER"
click at [631, 277] on input "Betsy A." at bounding box center [624, 269] width 248 height 17
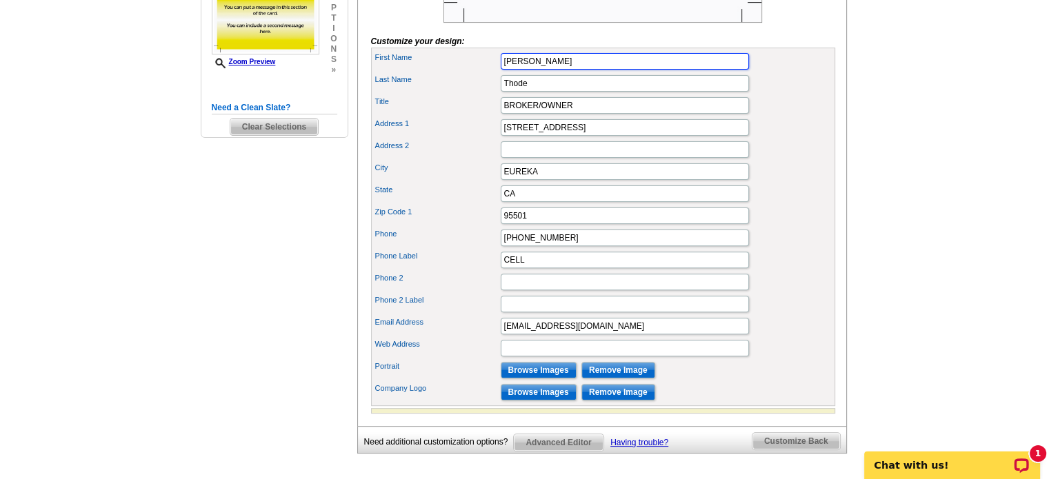
scroll to position [551, 0]
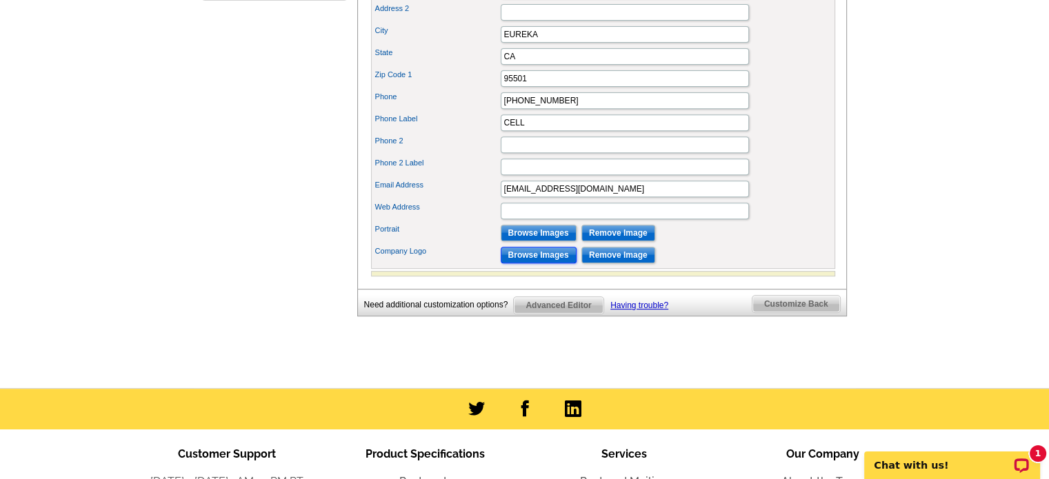
click at [521, 263] on input "Browse Images" at bounding box center [538, 255] width 76 height 17
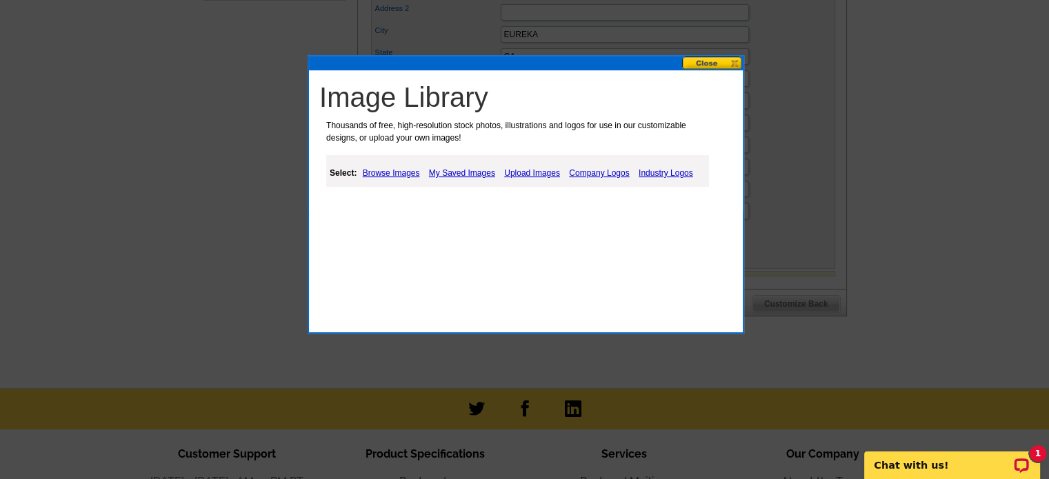
click at [375, 169] on link "Browse Images" at bounding box center [391, 173] width 64 height 17
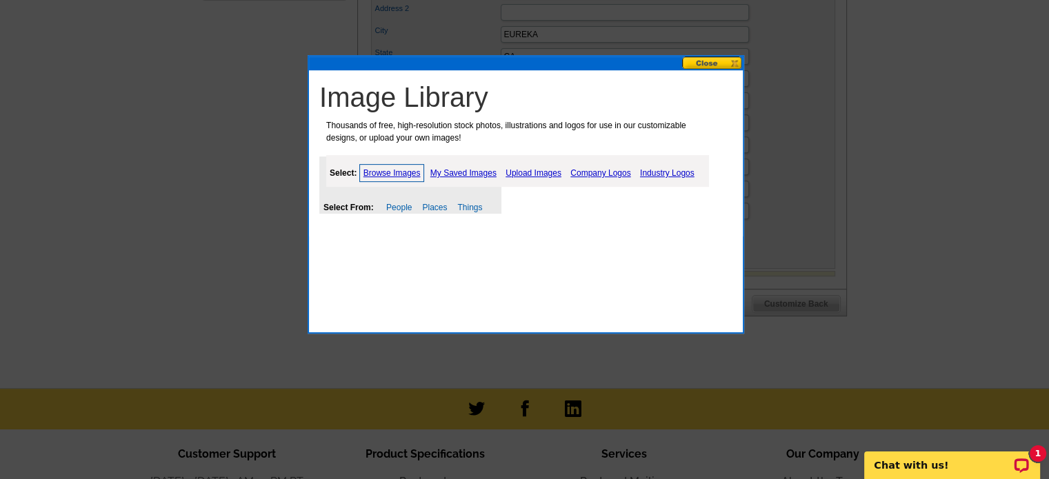
click at [453, 168] on link "My Saved Images" at bounding box center [463, 173] width 73 height 17
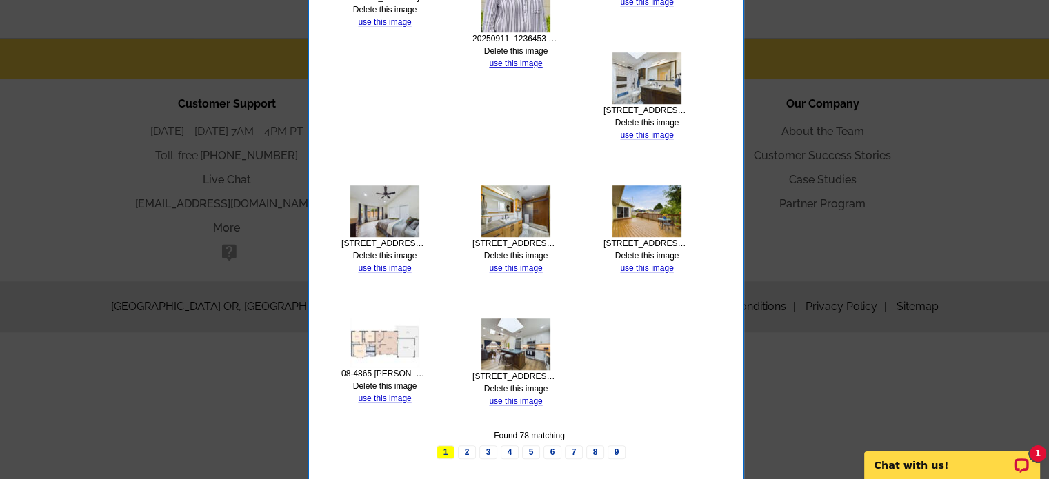
scroll to position [904, 0]
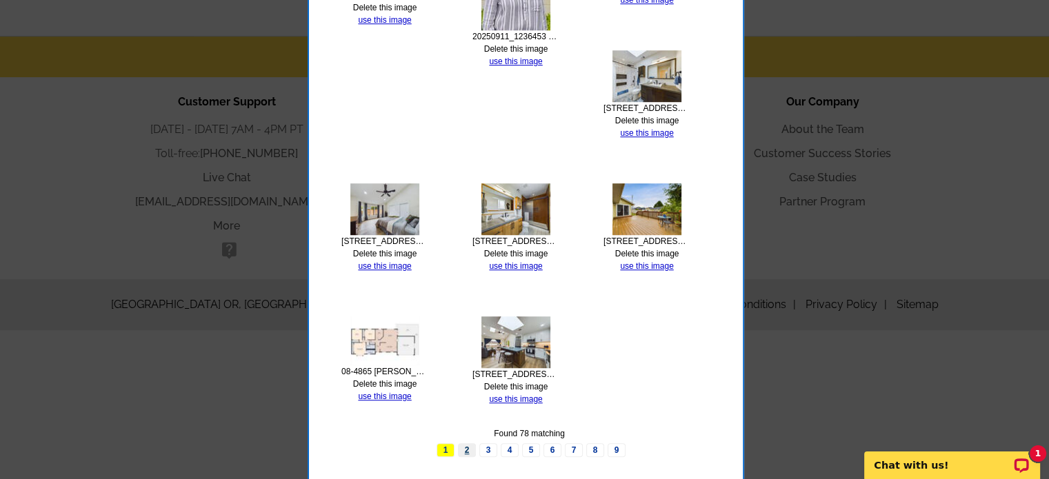
click at [467, 446] on link "2" at bounding box center [467, 450] width 18 height 14
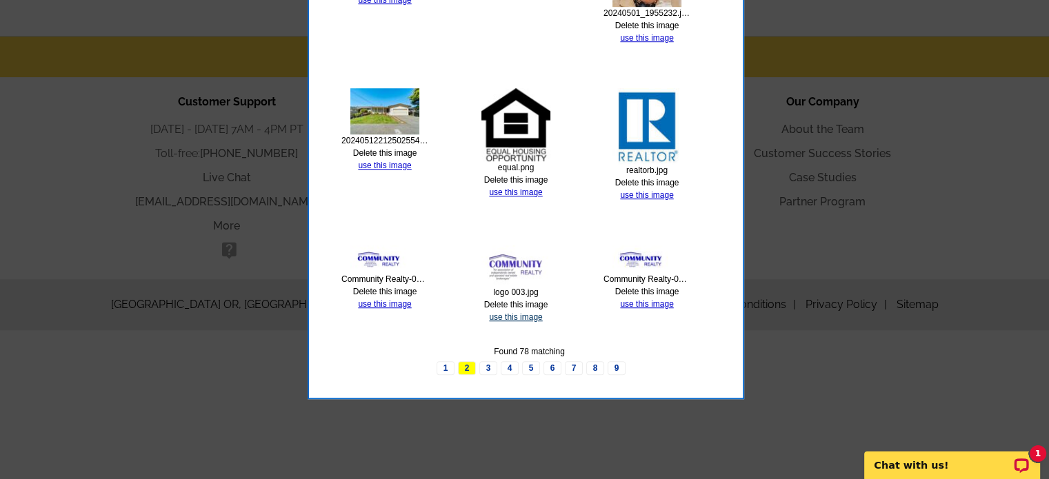
click at [520, 316] on link "use this image" at bounding box center [515, 317] width 53 height 10
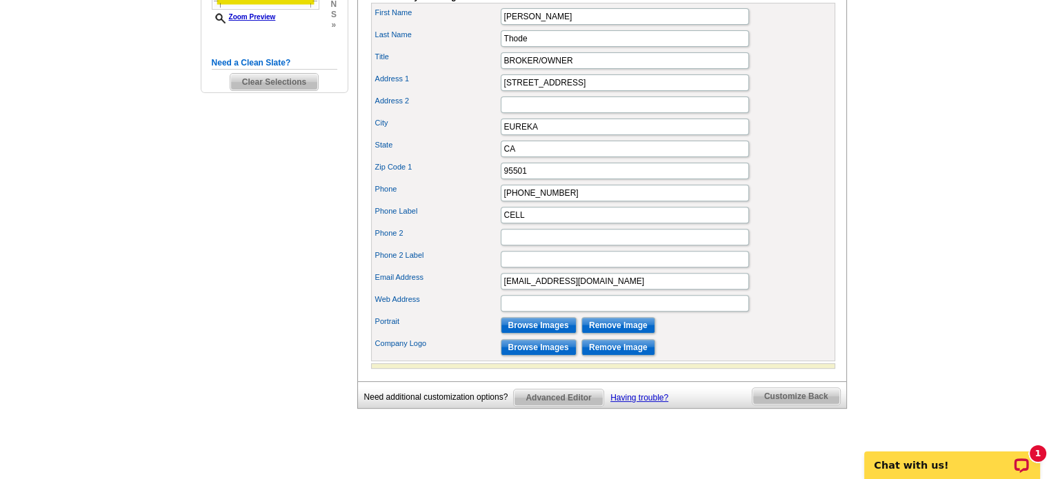
scroll to position [483, 0]
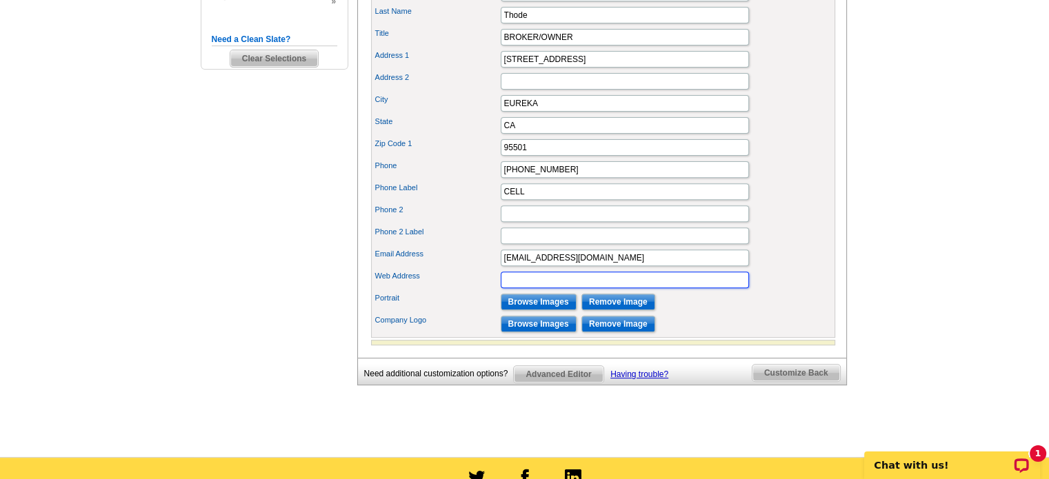
click at [513, 288] on input "Web Address" at bounding box center [624, 280] width 248 height 17
type input "www.communityrealty.net"
click at [596, 222] on input "Phone 2" at bounding box center [624, 213] width 248 height 17
click at [773, 203] on div "Phone Label CELL" at bounding box center [603, 192] width 458 height 22
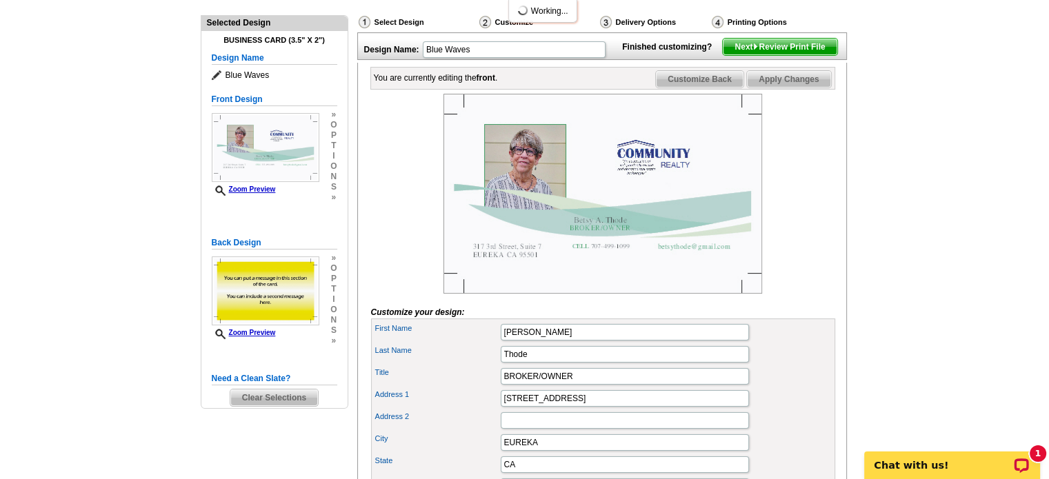
scroll to position [138, 0]
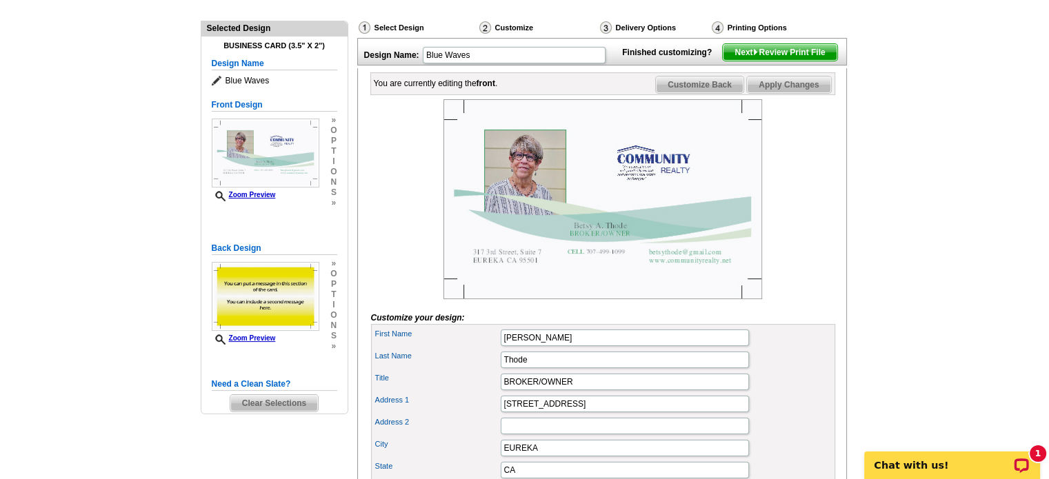
click at [681, 93] on span "Customize Back" at bounding box center [700, 85] width 88 height 17
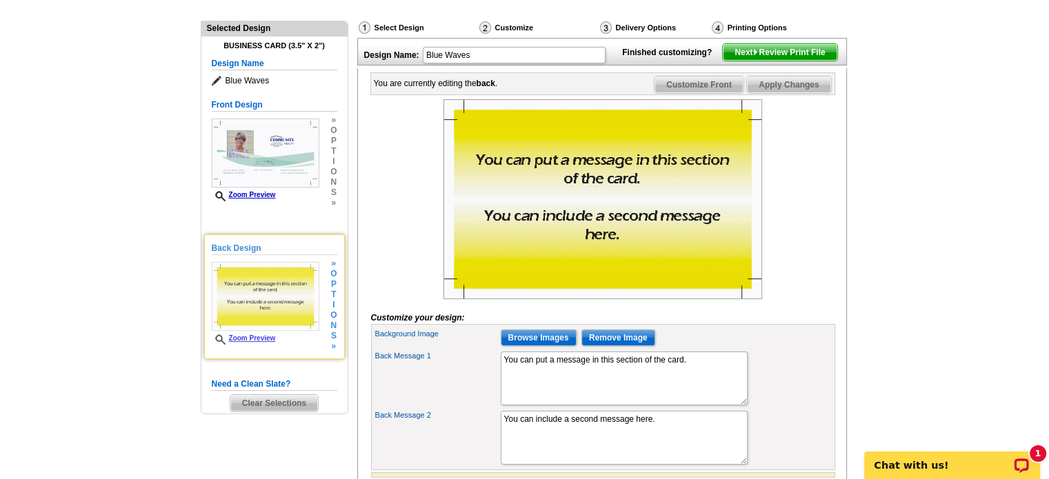
click at [334, 276] on span "o" at bounding box center [333, 274] width 6 height 10
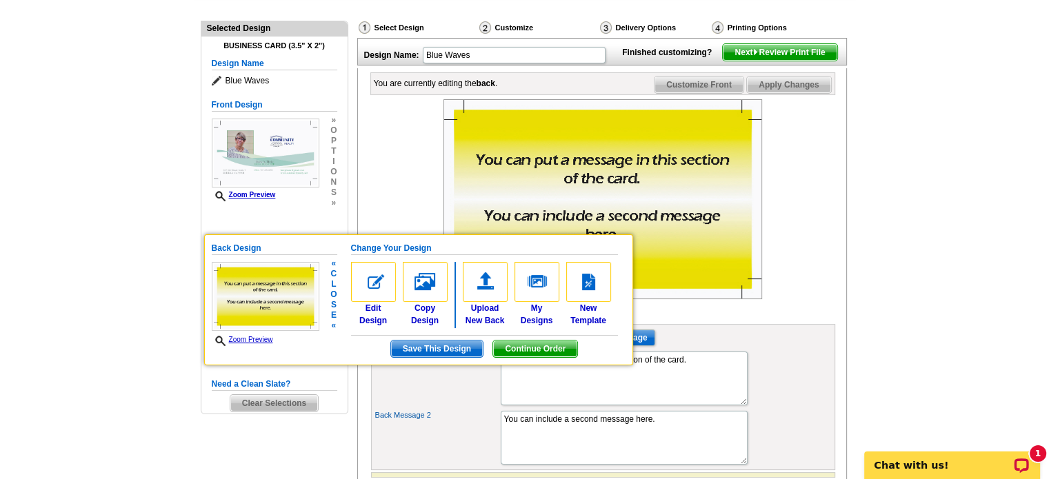
click at [796, 284] on div at bounding box center [603, 199] width 464 height 200
click at [165, 314] on main "Need Help? call 800-260-5887, chat with support, or have our designers make som…" at bounding box center [524, 272] width 1049 height 636
click at [321, 447] on div "Need Help? call 800-260-5887, chat with support, or have our designers make som…" at bounding box center [525, 275] width 662 height 603
click at [235, 323] on img at bounding box center [266, 296] width 108 height 69
click at [516, 352] on span "Continue Order" at bounding box center [535, 349] width 84 height 17
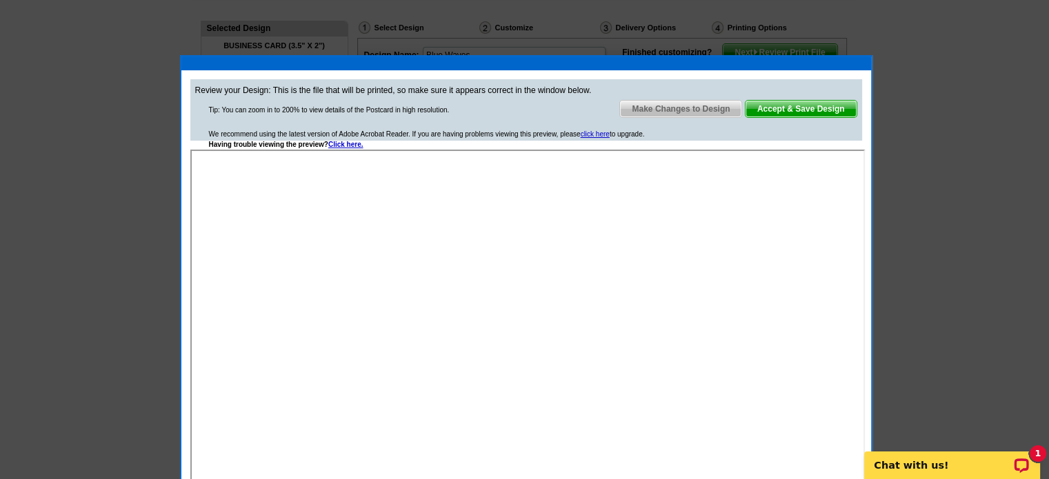
click at [647, 105] on span "Make Changes to Design" at bounding box center [680, 109] width 121 height 17
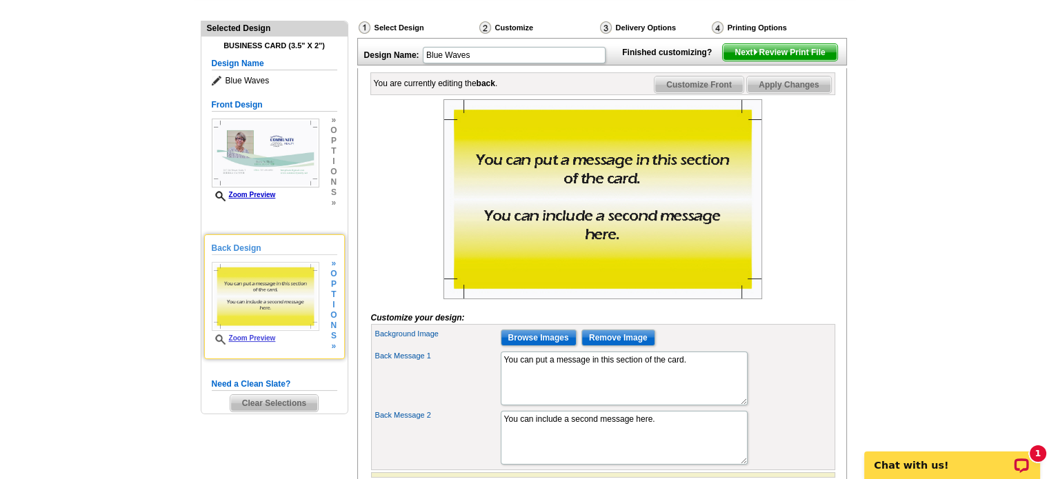
click at [244, 283] on img at bounding box center [266, 296] width 108 height 69
click at [246, 320] on img at bounding box center [266, 296] width 108 height 69
click at [217, 245] on h5 "Back Design" at bounding box center [274, 248] width 125 height 13
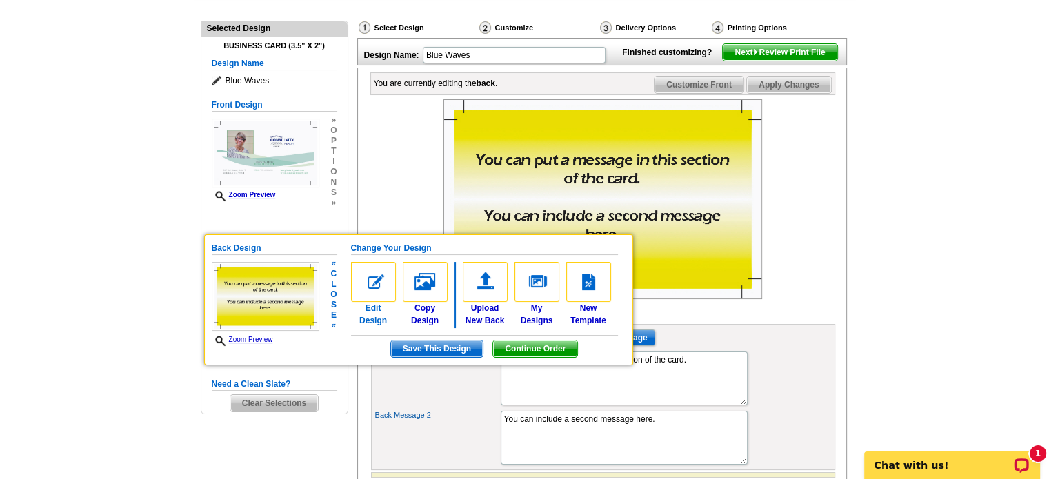
click at [383, 288] on img at bounding box center [373, 282] width 45 height 40
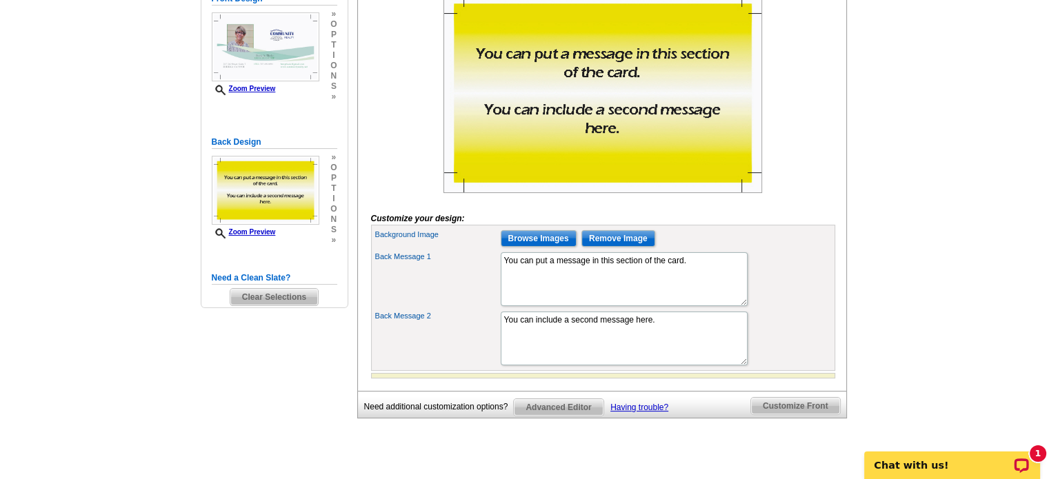
scroll to position [276, 0]
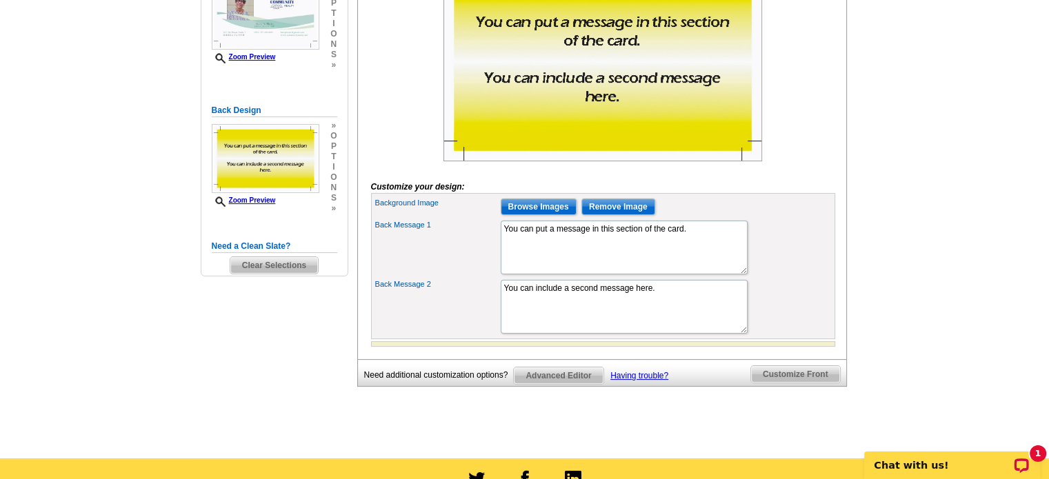
drag, startPoint x: 243, startPoint y: 176, endPoint x: 152, endPoint y: 184, distance: 91.3
click at [152, 184] on main "Need Help? call 800-260-5887, chat with support, or have our designers make som…" at bounding box center [524, 137] width 1049 height 642
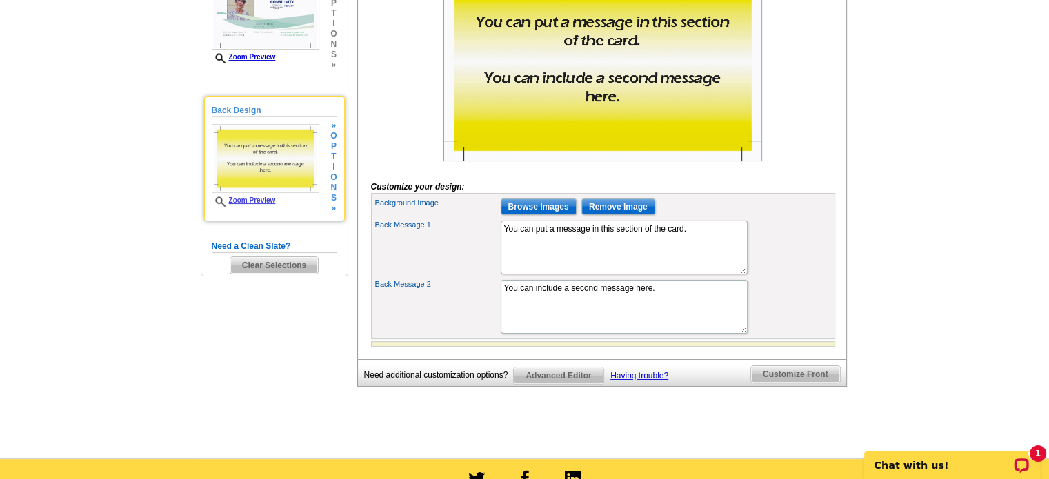
click at [336, 184] on span "n" at bounding box center [333, 188] width 6 height 10
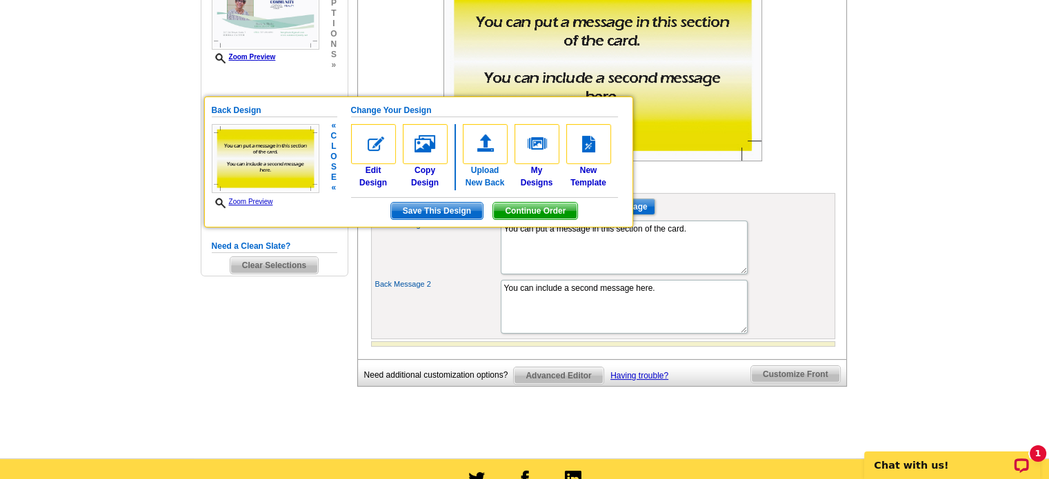
click at [497, 145] on img at bounding box center [485, 144] width 45 height 40
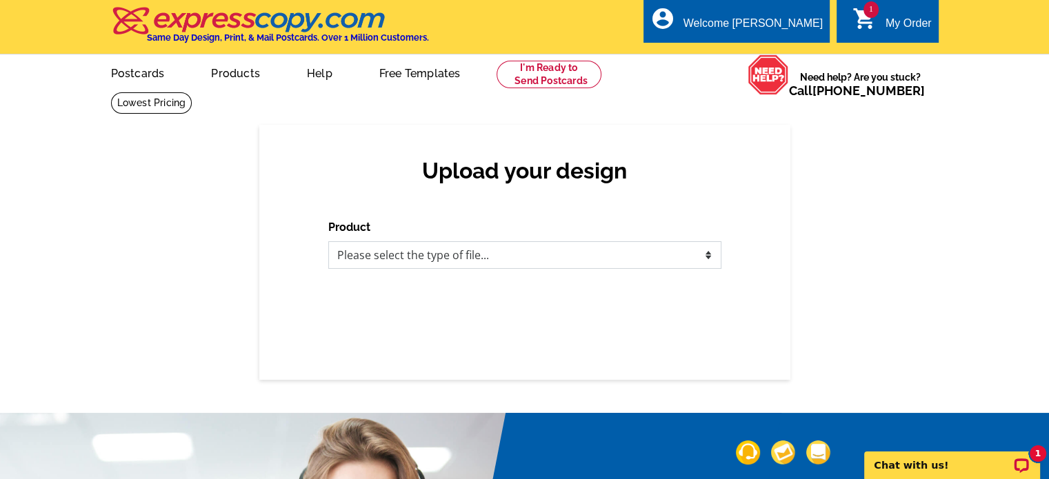
click at [707, 256] on select "Please select the type of file... Postcards Business Cards Letters and flyers G…" at bounding box center [524, 255] width 393 height 28
select select "3"
click at [328, 242] on select "Please select the type of file... Postcards Business Cards Letters and flyers G…" at bounding box center [524, 255] width 393 height 28
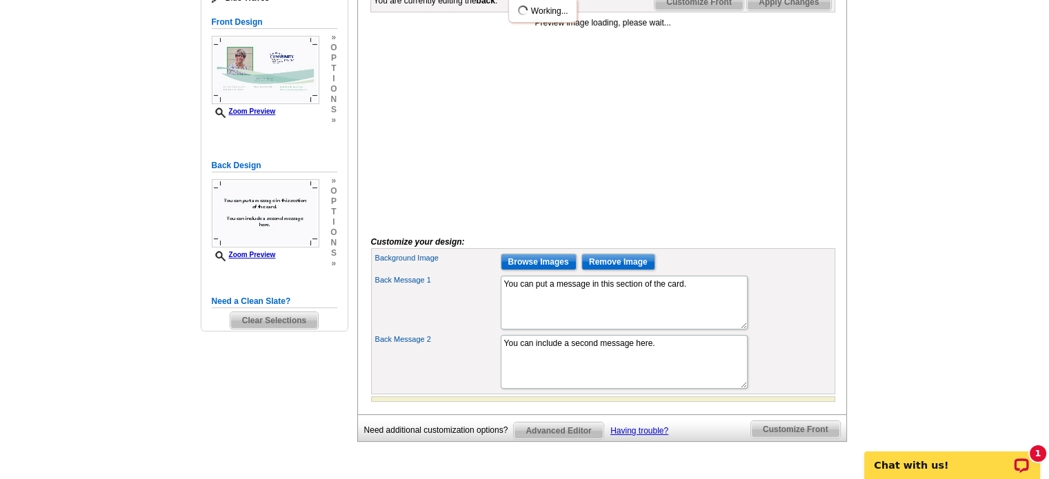
scroll to position [138, 0]
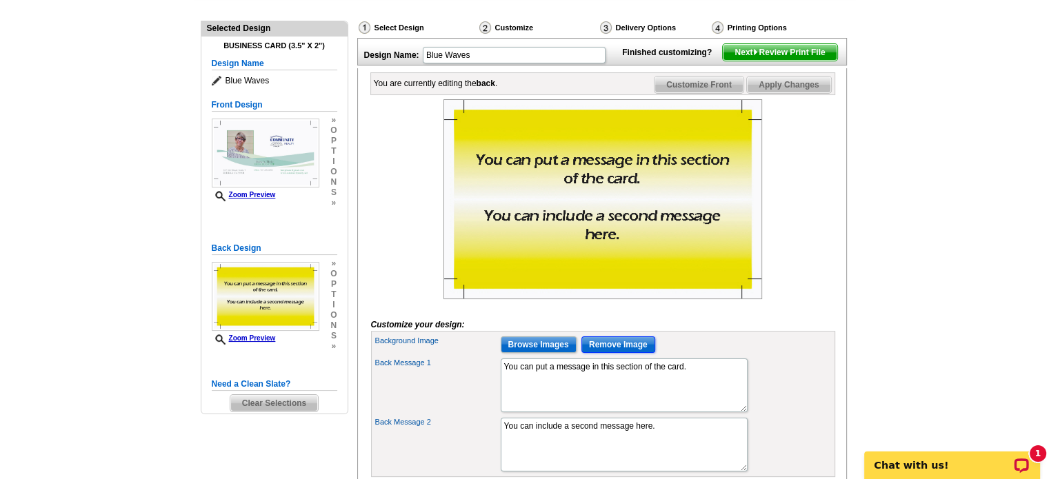
click at [626, 353] on input "Remove Image" at bounding box center [618, 344] width 74 height 17
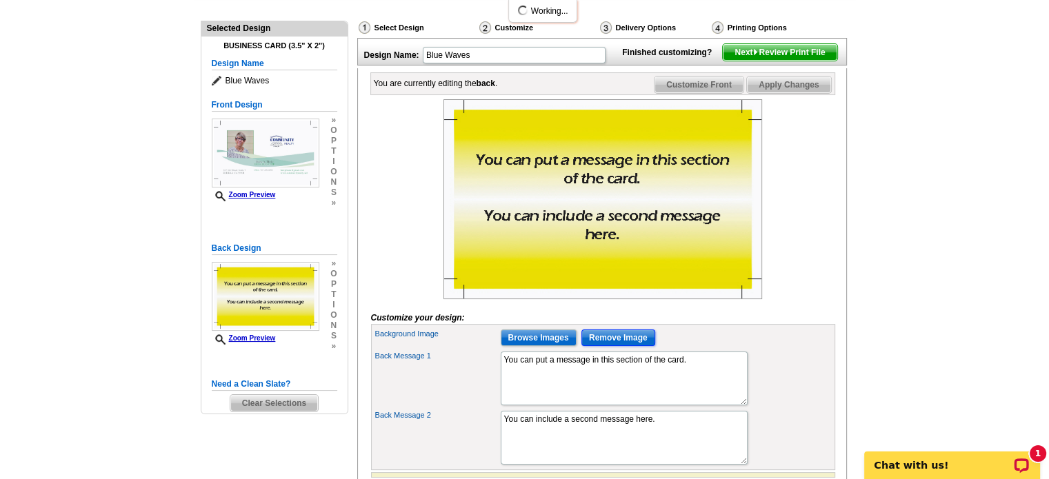
click at [623, 346] on input "Remove Image" at bounding box center [618, 338] width 74 height 17
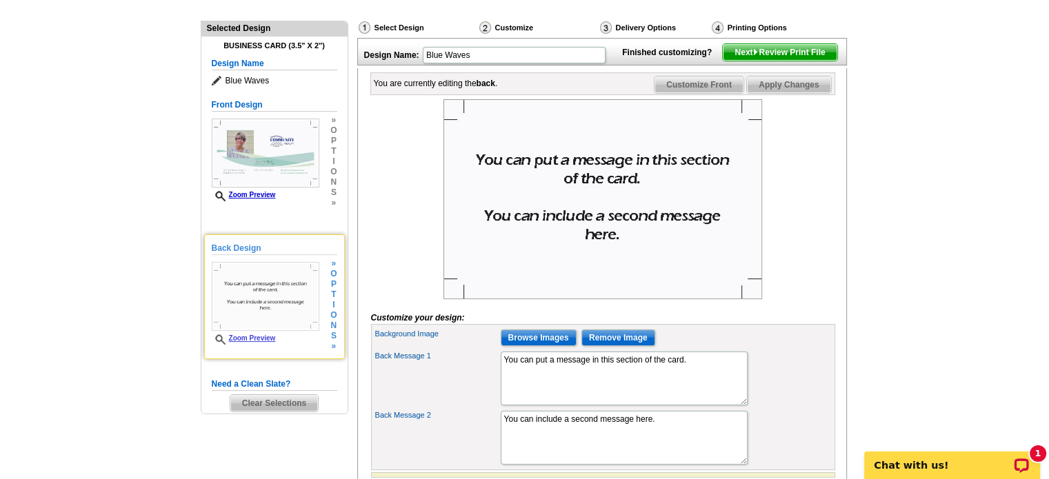
click at [218, 247] on h5 "Back Design" at bounding box center [274, 248] width 125 height 13
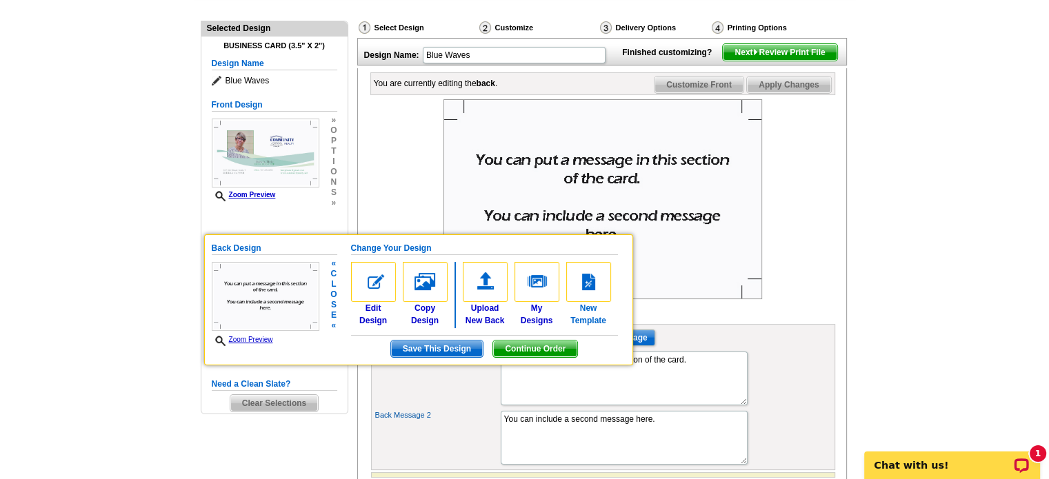
click at [596, 292] on img at bounding box center [588, 282] width 45 height 40
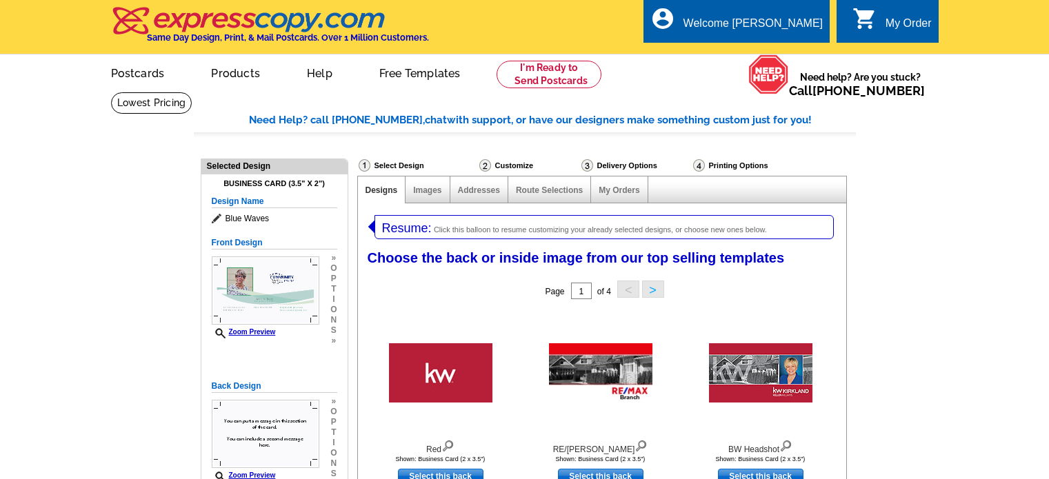
select select "3"
select select "5"
select select "back"
select select "785"
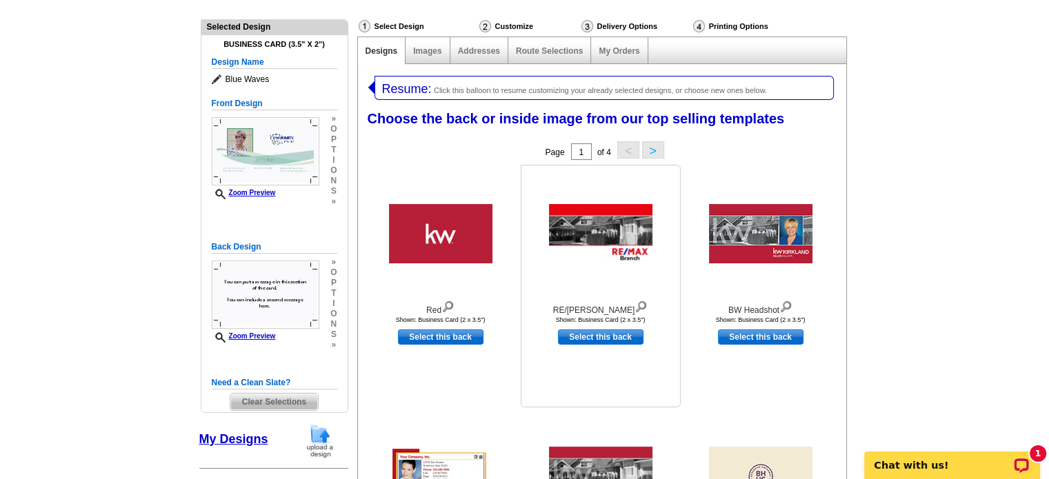
scroll to position [138, 0]
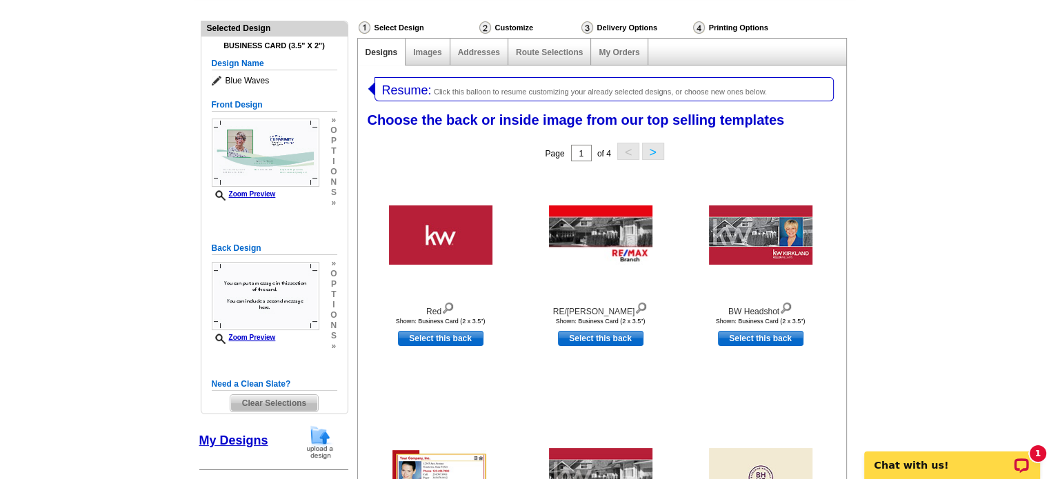
click at [648, 147] on button ">" at bounding box center [653, 151] width 22 height 17
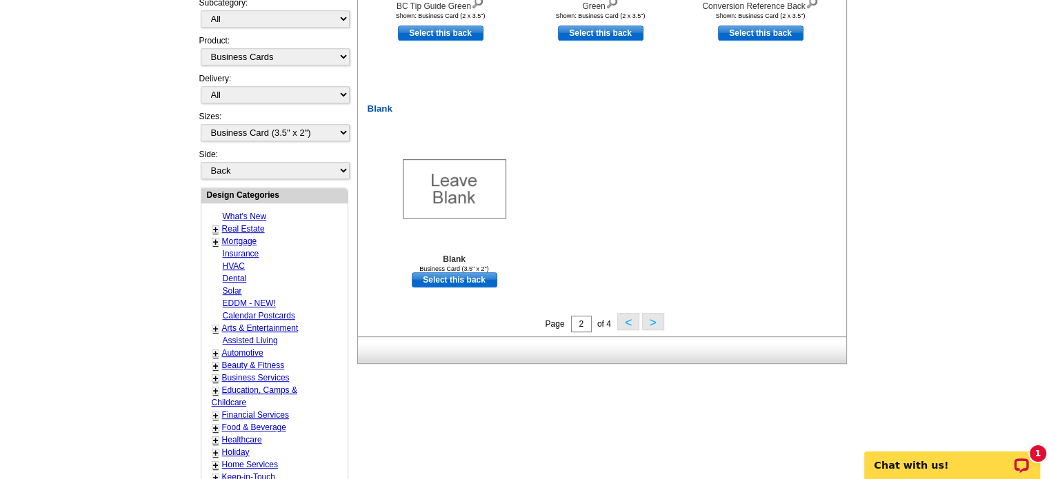
scroll to position [689, 0]
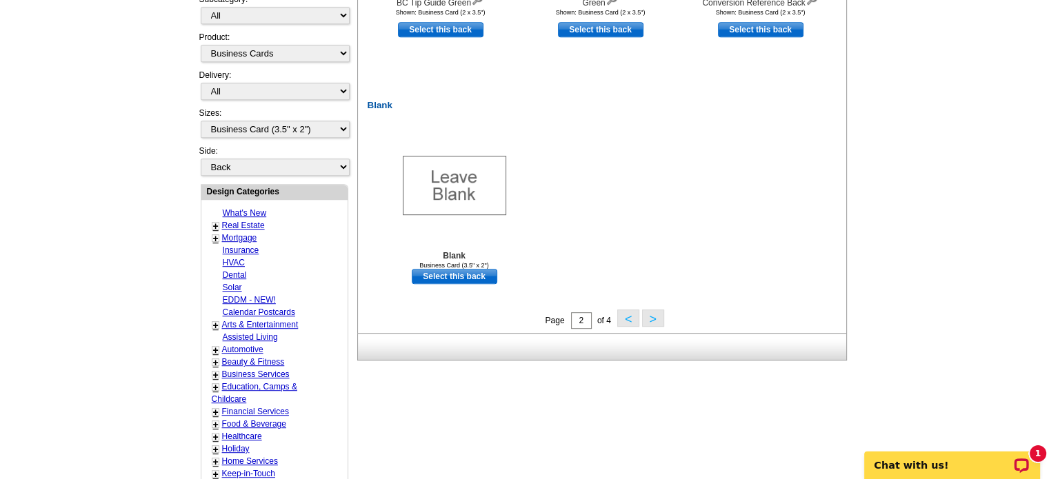
click at [652, 319] on button ">" at bounding box center [653, 318] width 22 height 17
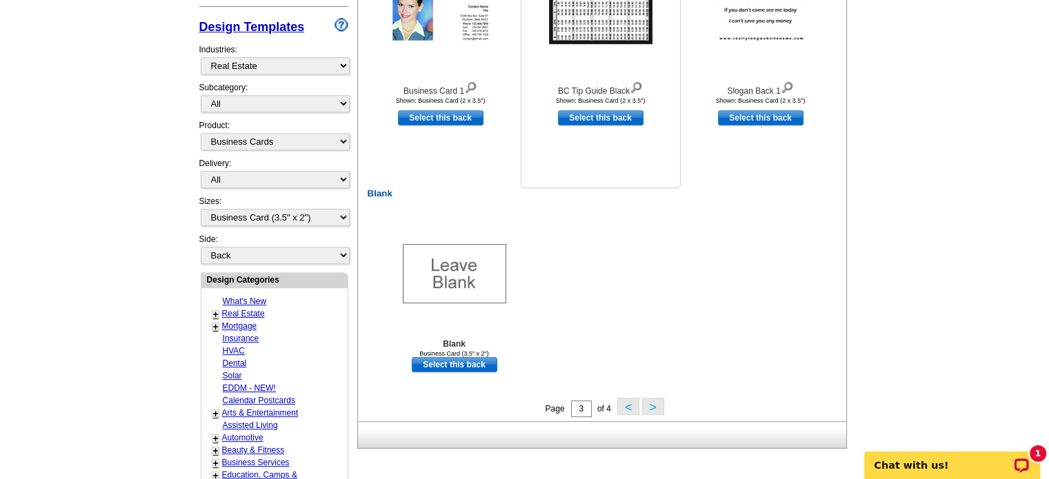
scroll to position [626, 0]
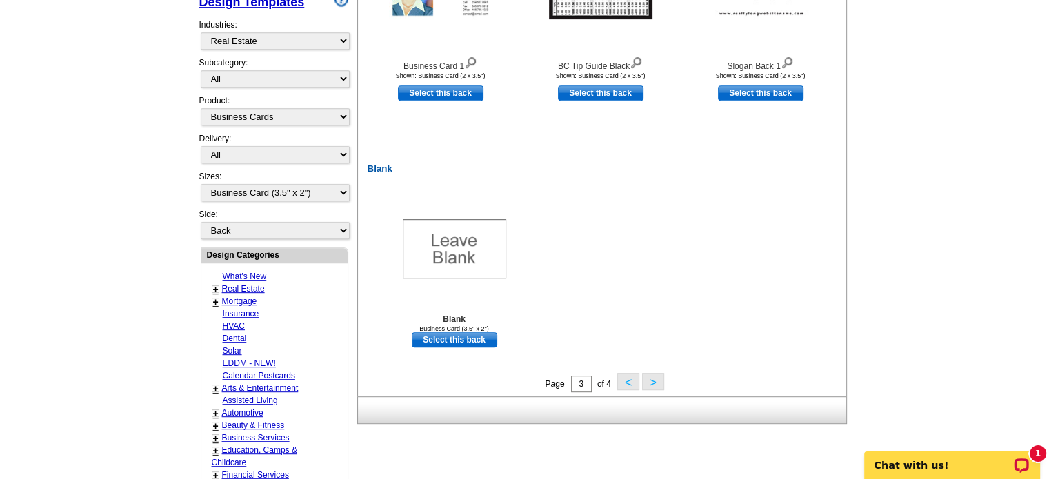
click at [656, 384] on button ">" at bounding box center [653, 381] width 22 height 17
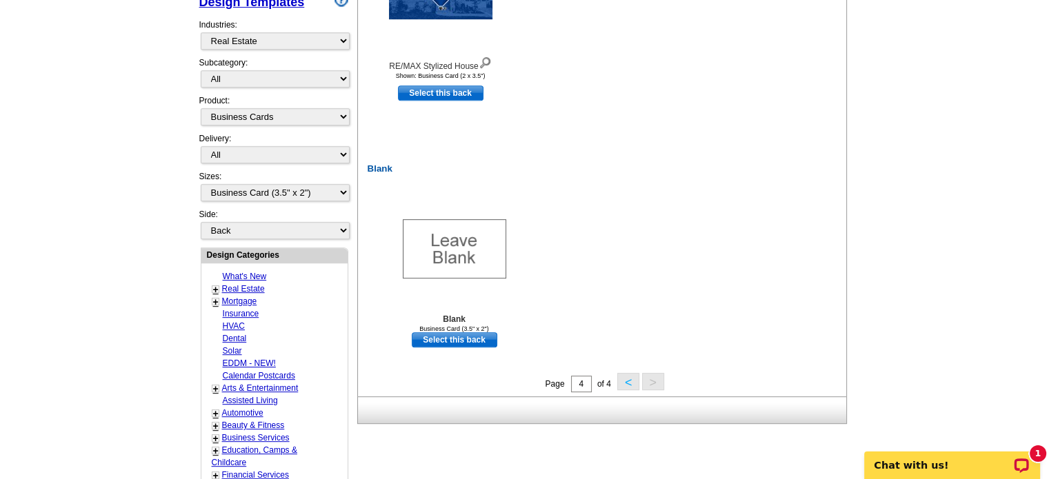
click at [632, 382] on button "<" at bounding box center [628, 381] width 22 height 17
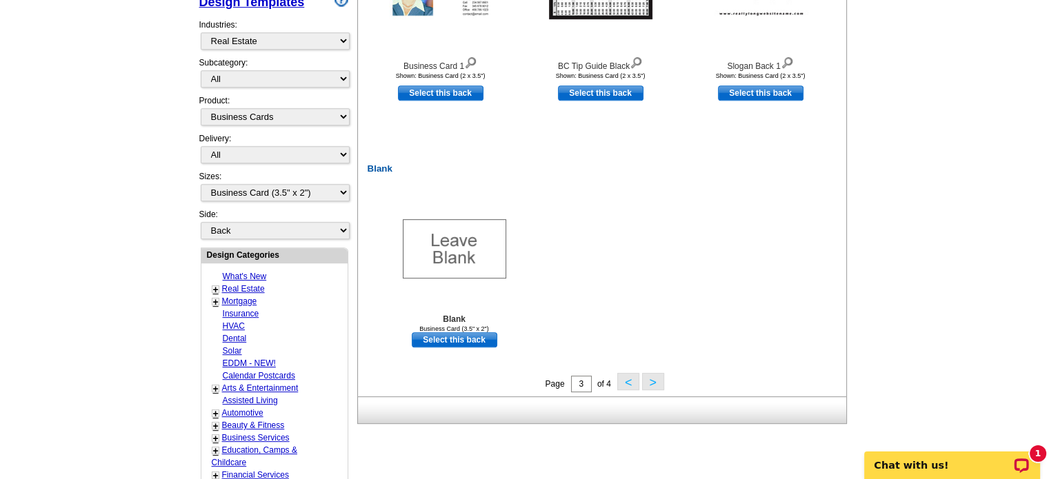
click at [629, 383] on button "<" at bounding box center [628, 381] width 22 height 17
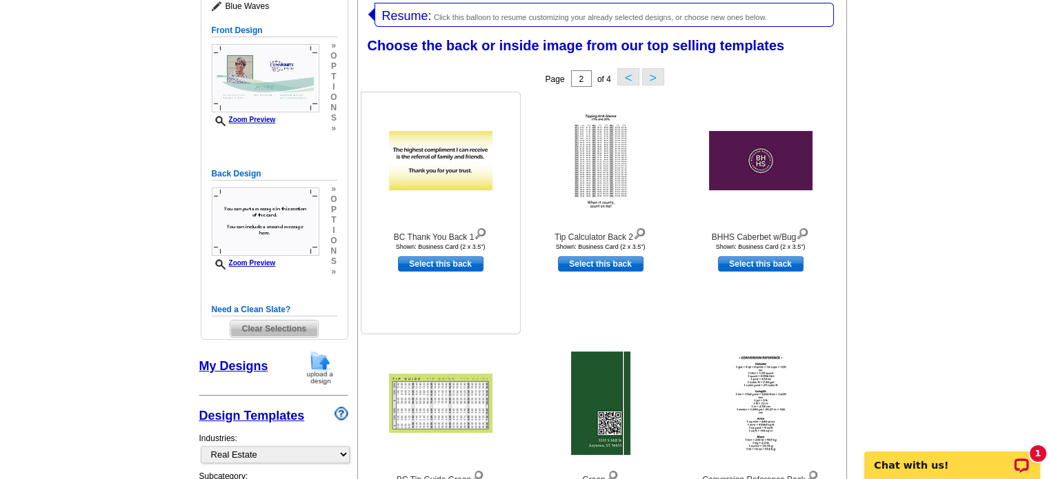
scroll to position [212, 0]
click at [418, 265] on link "Select this back" at bounding box center [440, 263] width 85 height 15
select select "front"
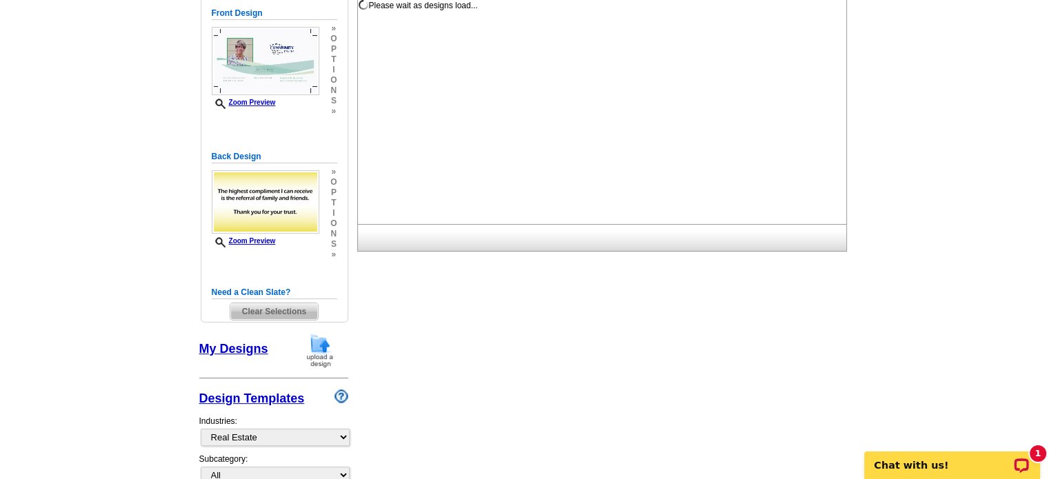
scroll to position [0, 0]
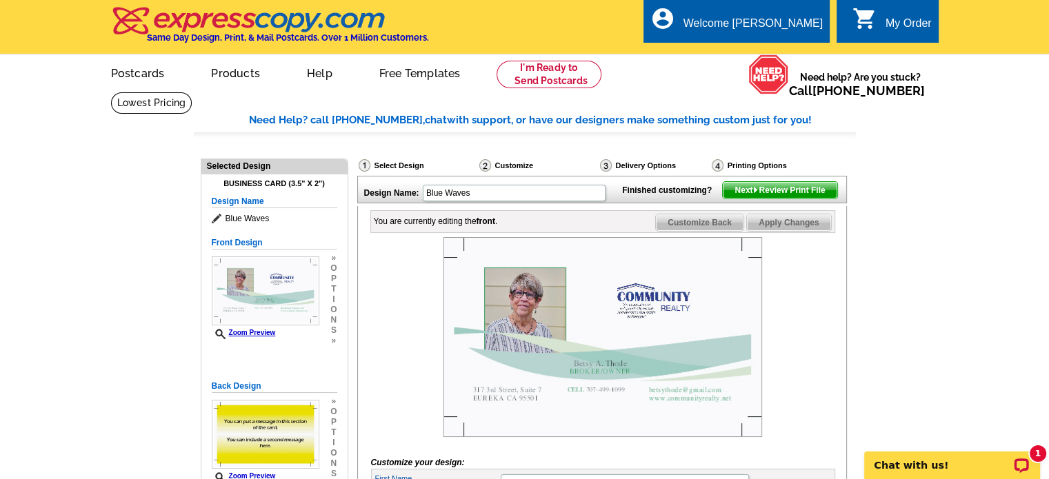
click at [683, 231] on span "Customize Back" at bounding box center [700, 222] width 88 height 17
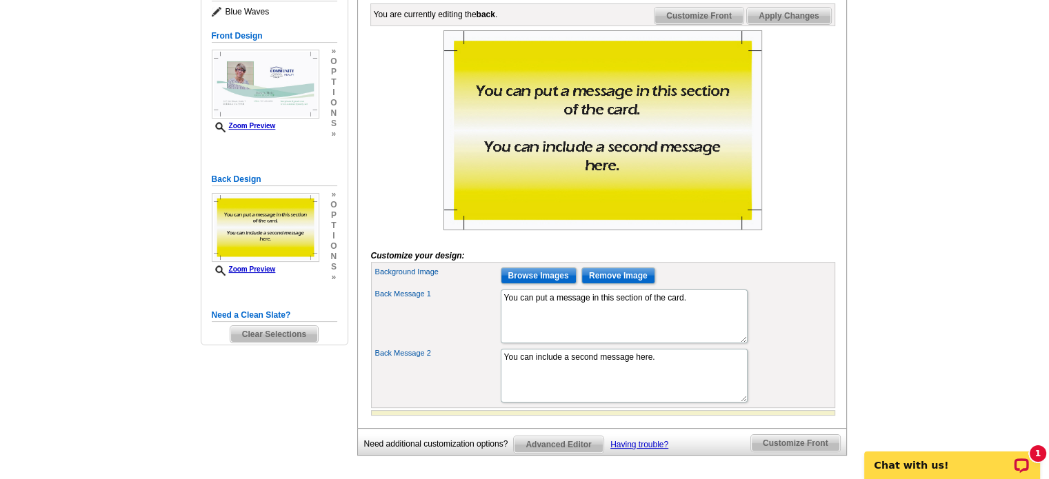
scroll to position [276, 0]
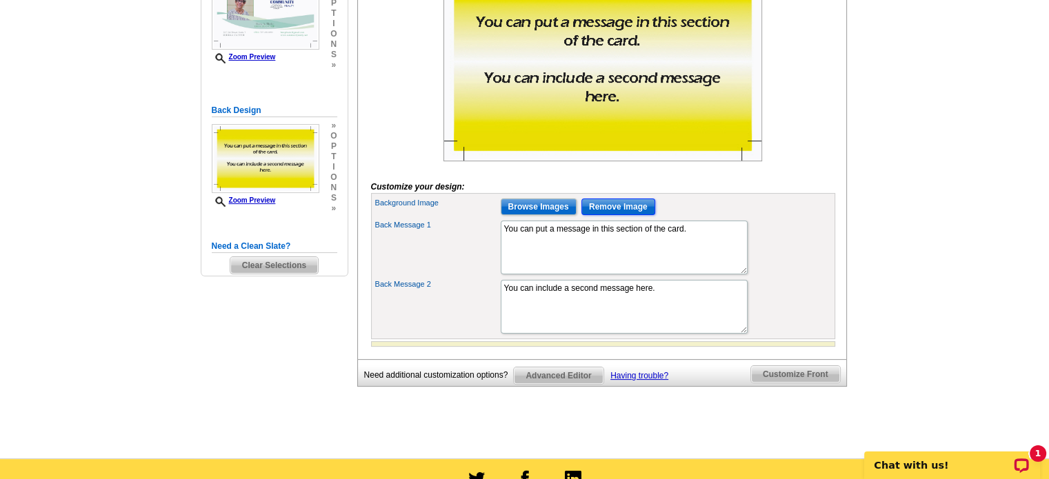
click at [623, 215] on input "Remove Image" at bounding box center [618, 207] width 74 height 17
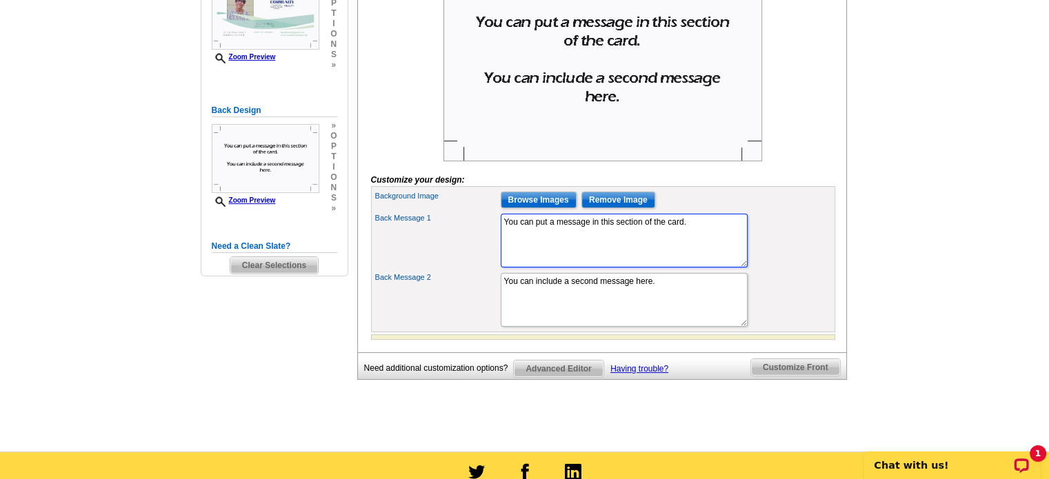
click at [691, 242] on textarea "You can put a message in this section of the card." at bounding box center [623, 241] width 247 height 54
type textarea "Y"
type textarea "A"
type textarea "S"
type textarea "SUCCESS THROUGH SERVICE"
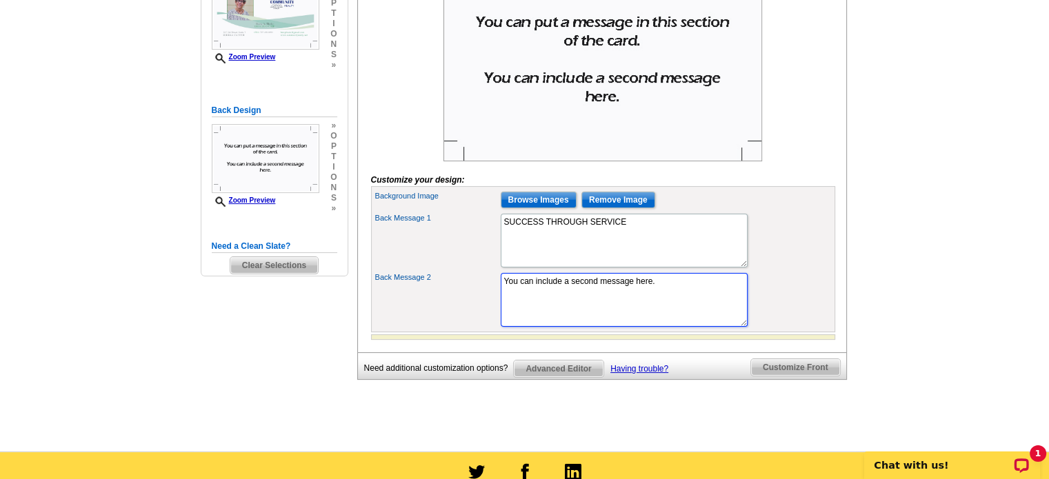
click at [656, 301] on textarea "You can include a second message here." at bounding box center [623, 300] width 247 height 54
type textarea "Y"
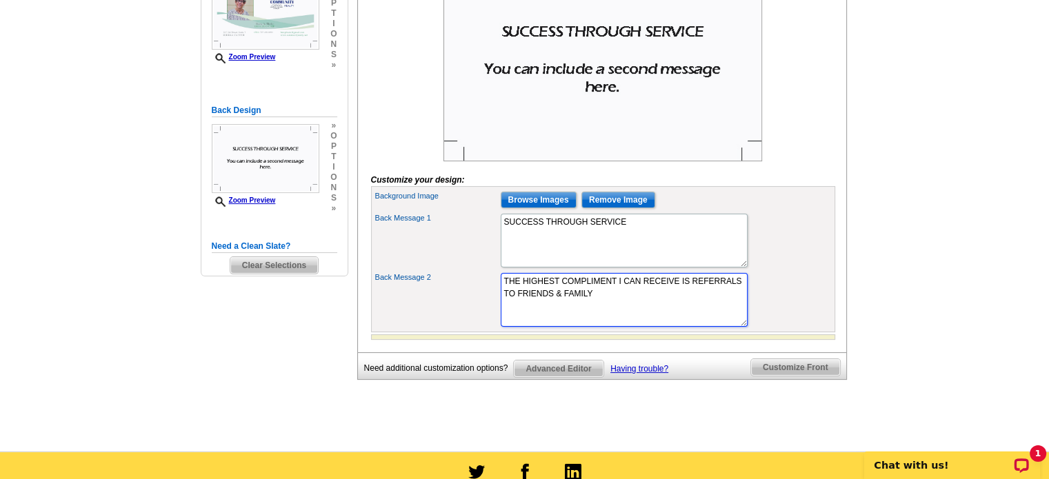
type textarea "THE HIGHEST COMPLIMENT I CAN RECEIVE IS REFERRALS TO FRIENDS & FAMILY"
click at [782, 256] on div "Back Message 1 You can put a message in this section of the card." at bounding box center [603, 240] width 458 height 59
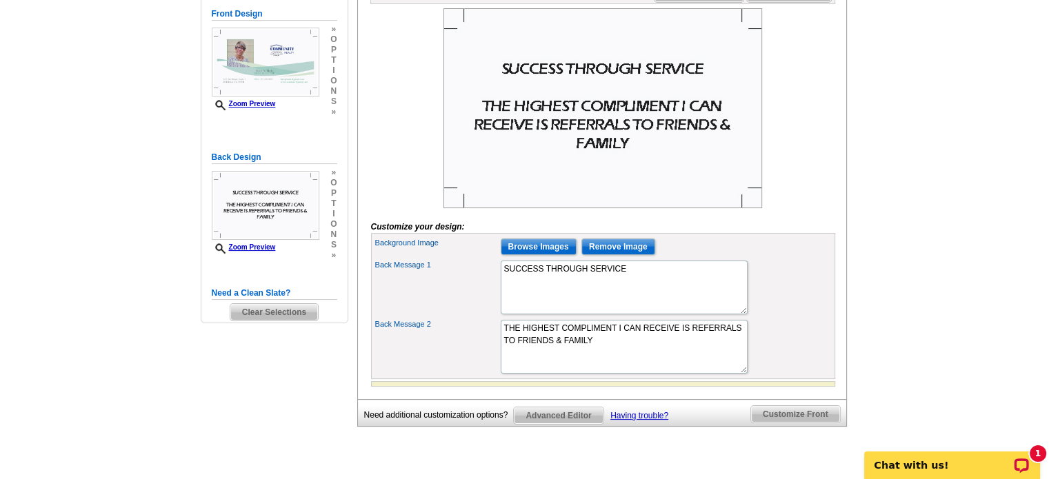
scroll to position [138, 0]
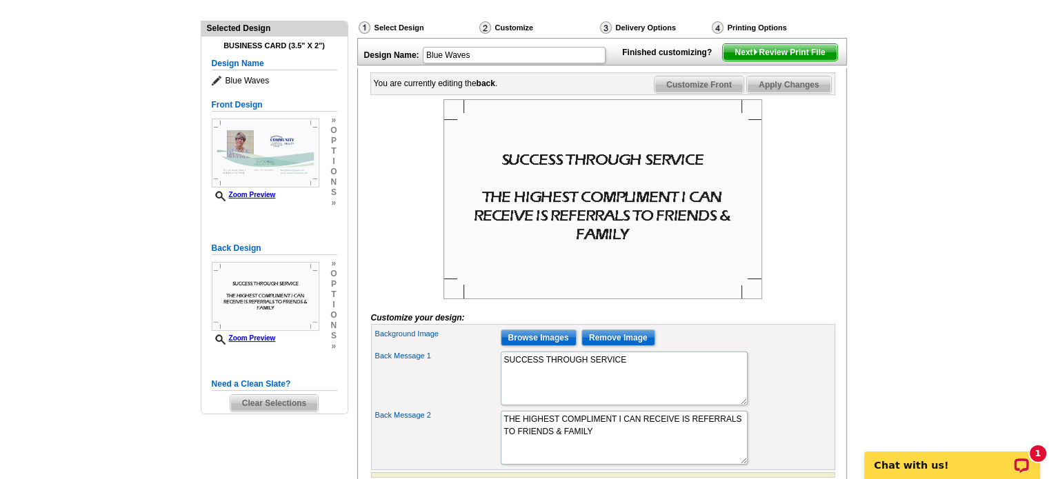
click at [769, 61] on span "Next Review Print File" at bounding box center [779, 52] width 114 height 17
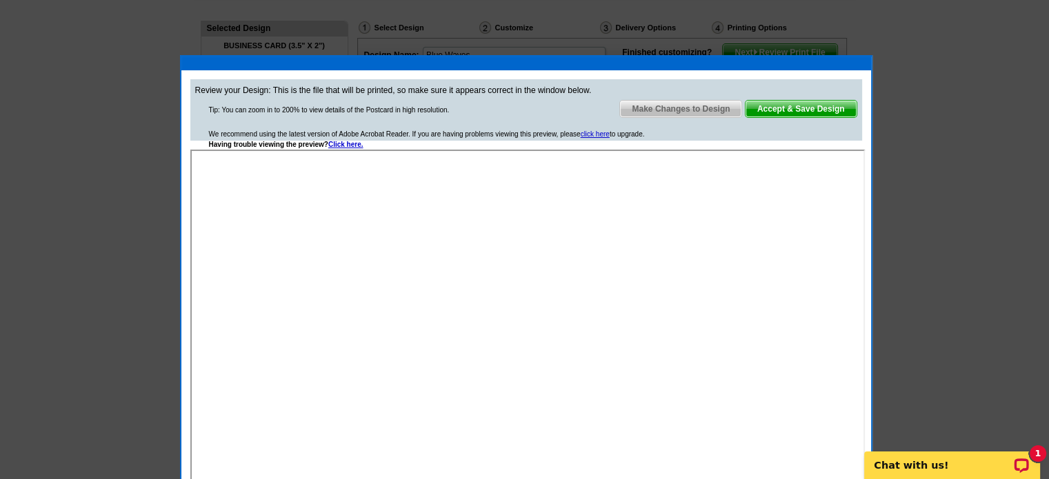
click at [753, 108] on span "Accept & Save Design" at bounding box center [800, 109] width 111 height 17
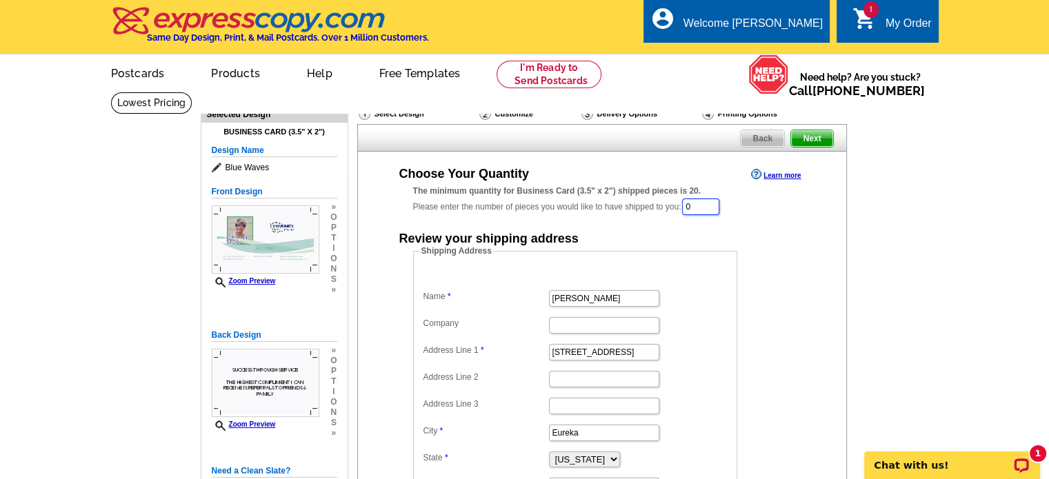
click at [714, 209] on input "0" at bounding box center [700, 207] width 37 height 17
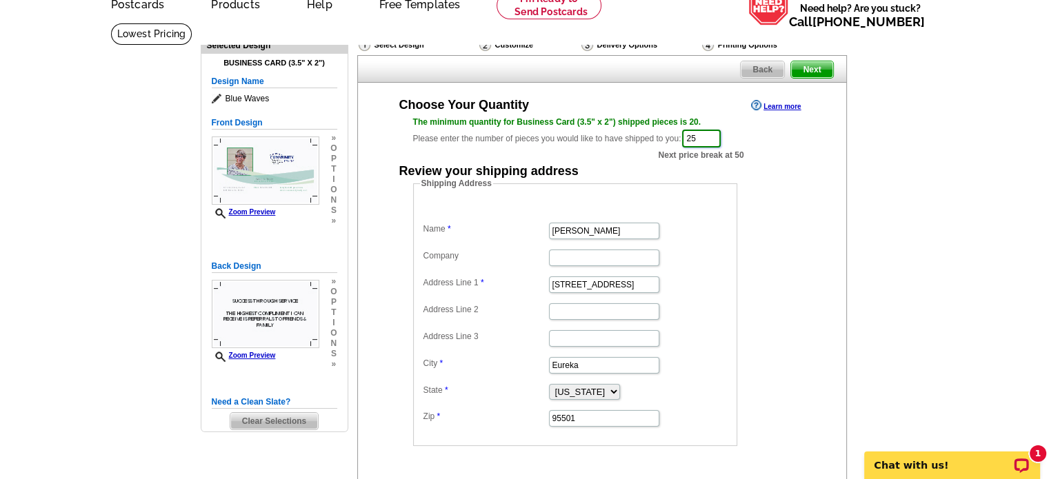
scroll to position [138, 0]
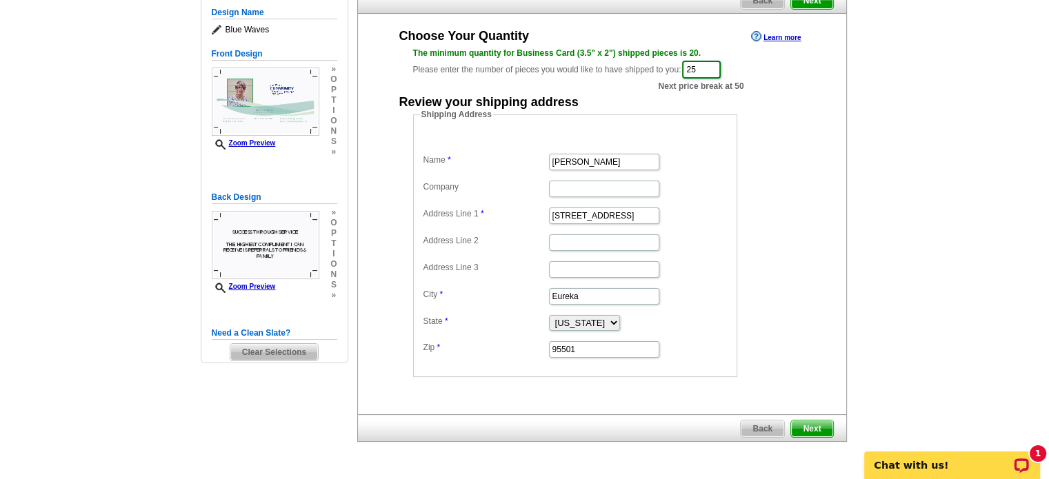
type input "25"
click at [811, 421] on span "Next" at bounding box center [811, 429] width 41 height 17
